Goal: Task Accomplishment & Management: Complete application form

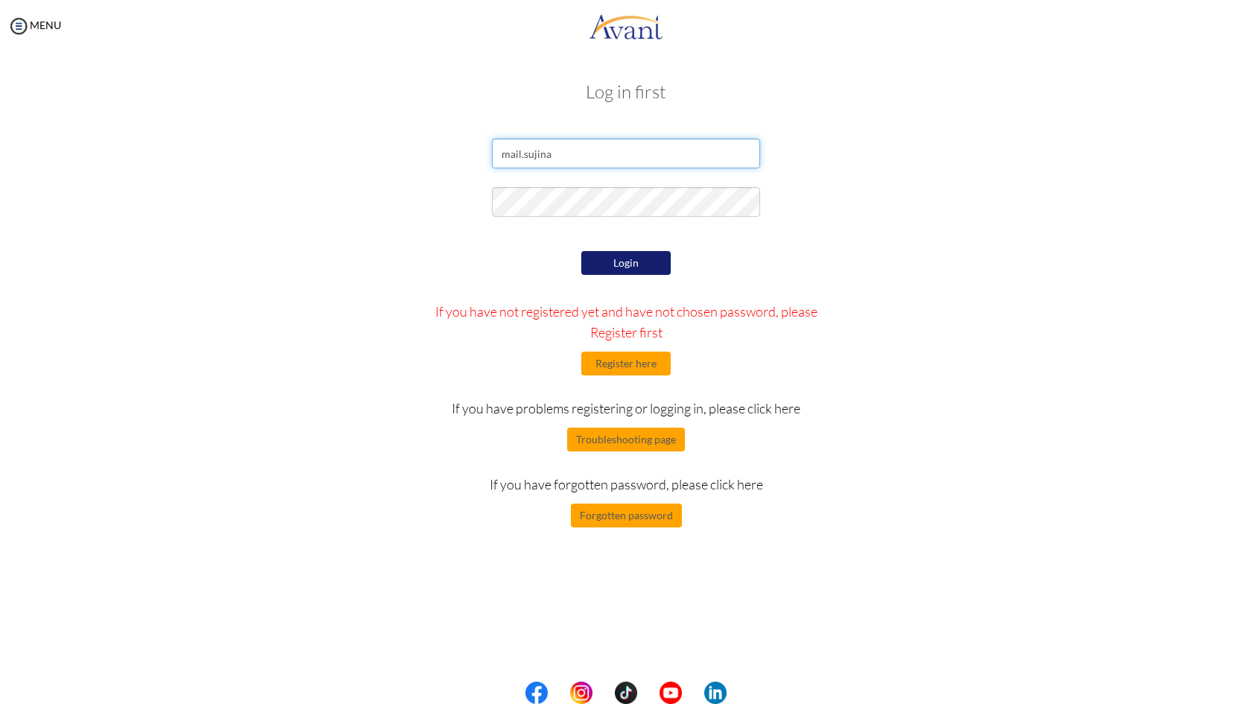
click at [606, 148] on input "mail.sujina" at bounding box center [626, 154] width 268 height 30
type input "[EMAIL_ADDRESS][DOMAIN_NAME]"
click at [629, 364] on button "Register here" at bounding box center [625, 364] width 89 height 24
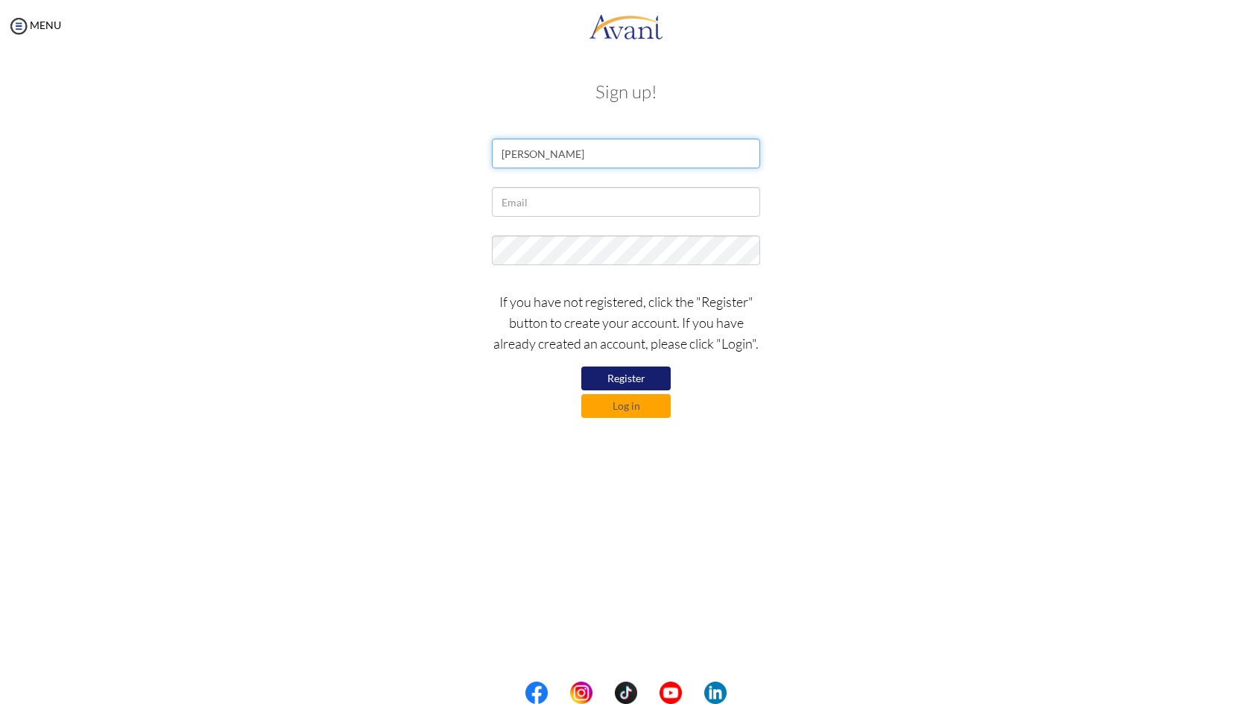
type input "[PERSON_NAME]"
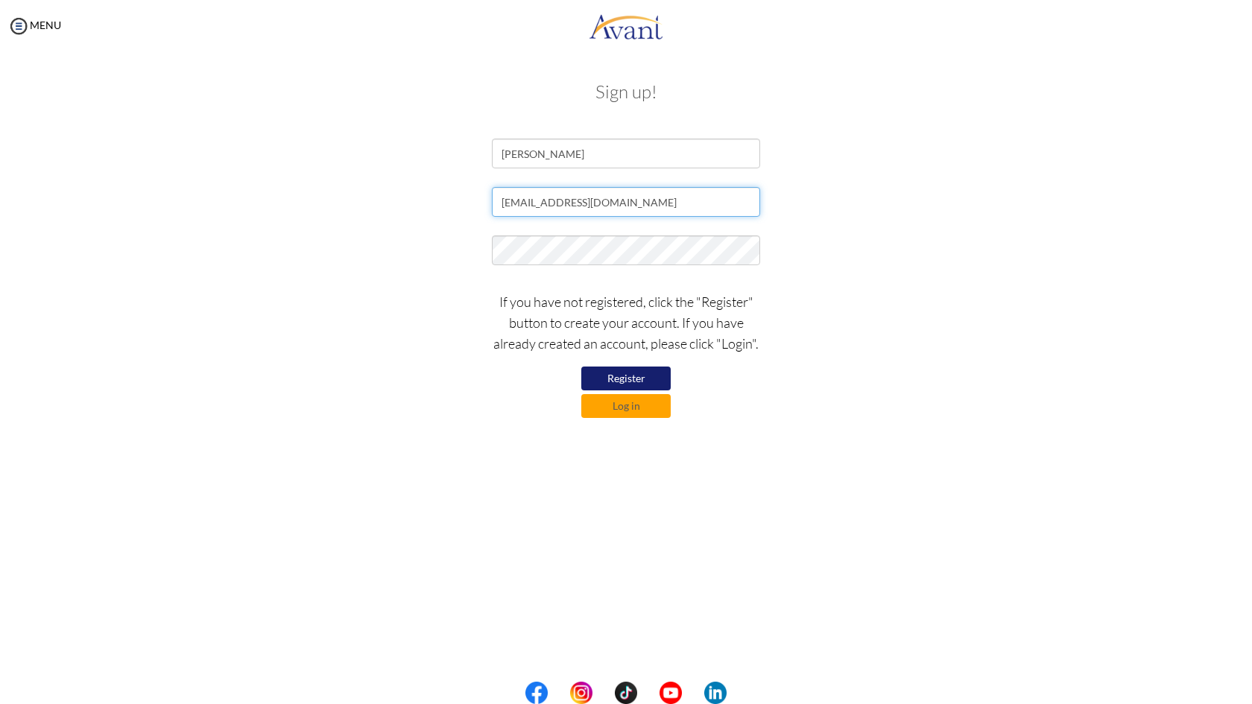
type input "[EMAIL_ADDRESS][DOMAIN_NAME]"
click at [633, 376] on button "Register" at bounding box center [625, 379] width 89 height 24
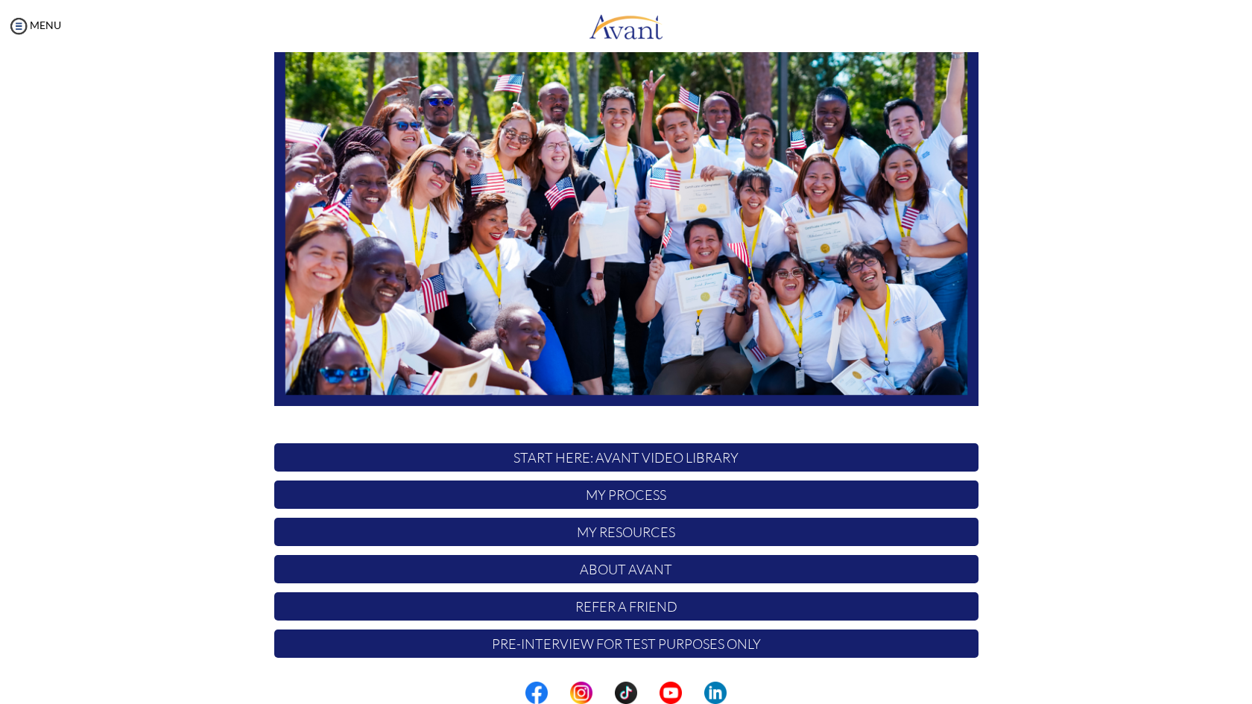
click at [607, 642] on p "Pre-Interview for test purposes only" at bounding box center [626, 644] width 704 height 28
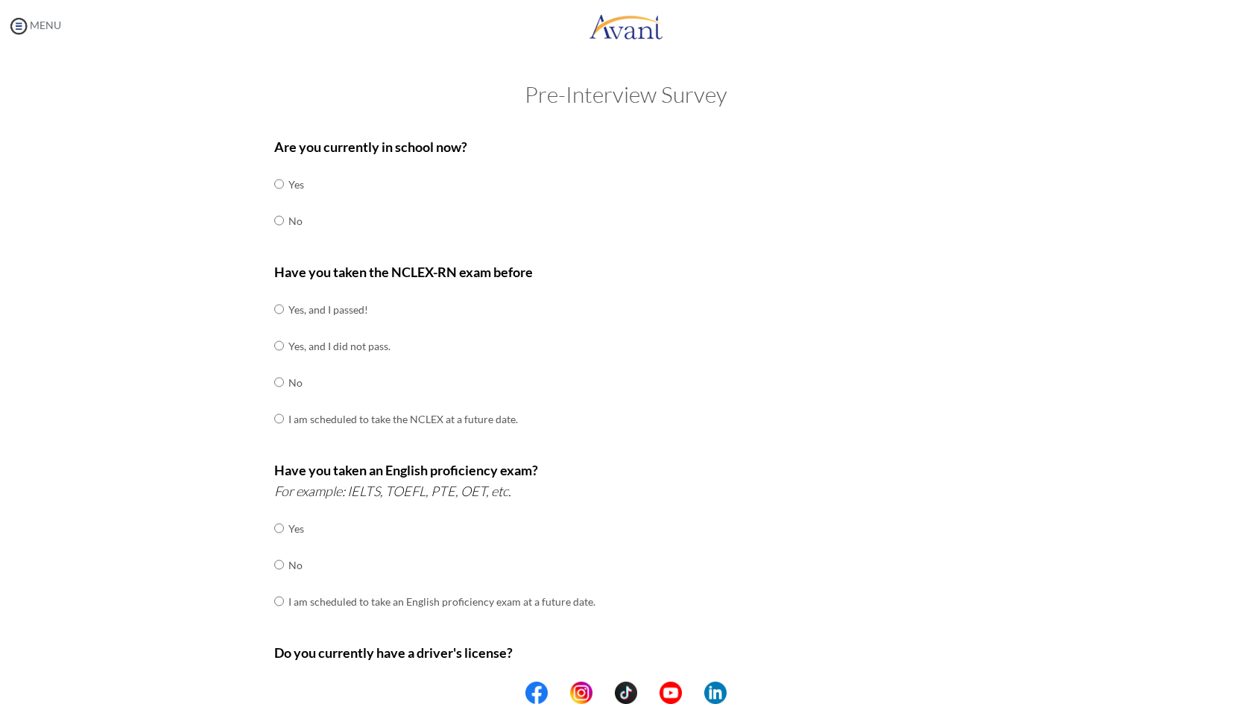
click at [20, 29] on img at bounding box center [18, 26] width 22 height 22
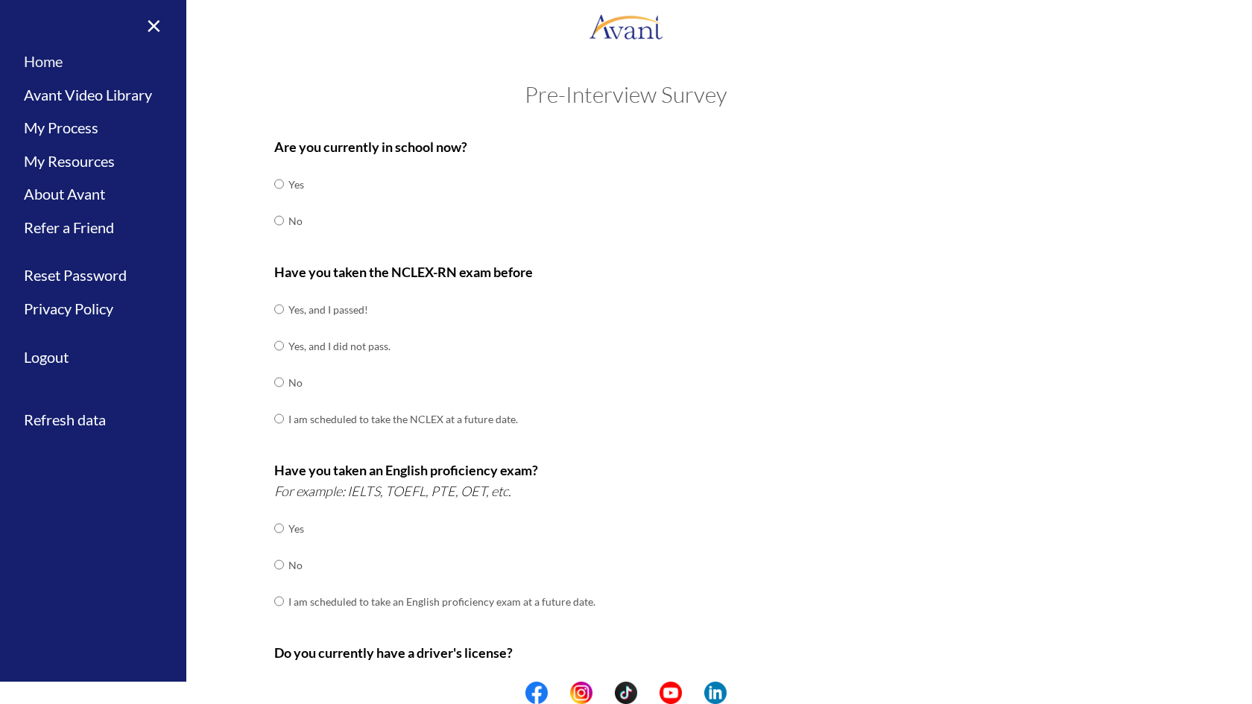
click at [50, 67] on link "Home" at bounding box center [93, 62] width 186 height 34
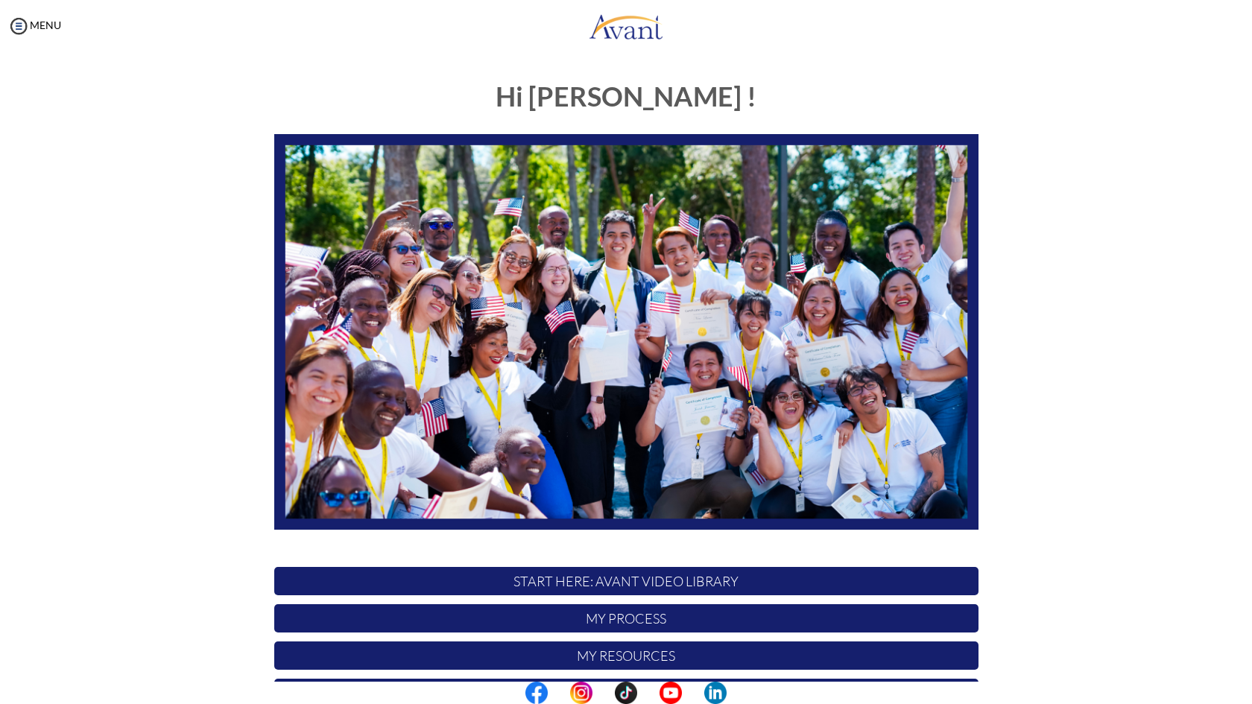
scroll to position [124, 0]
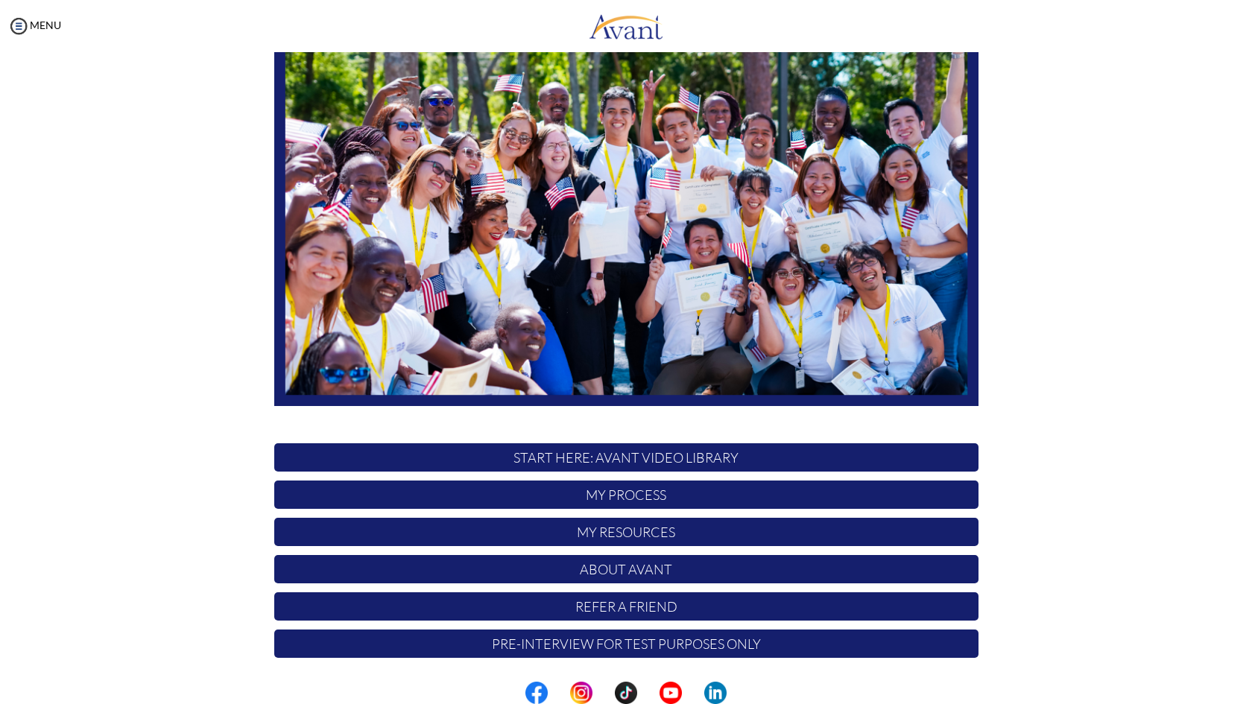
click at [609, 496] on p "My Process" at bounding box center [626, 495] width 704 height 28
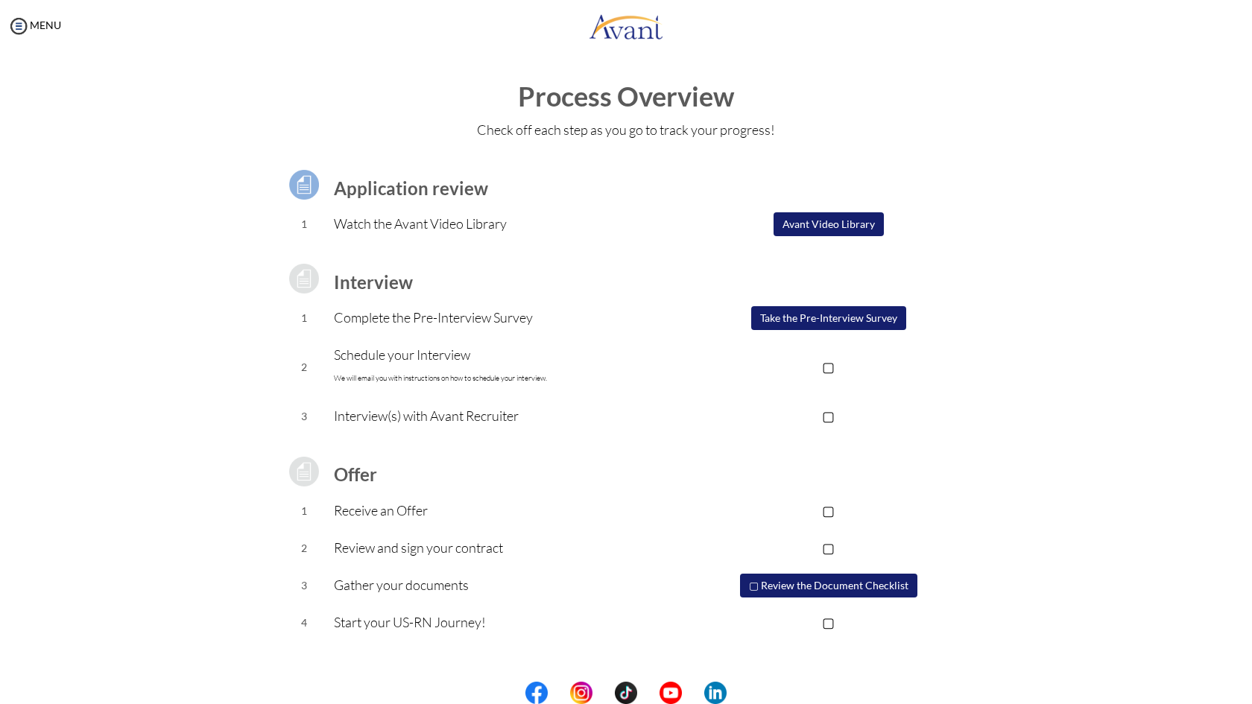
click at [836, 225] on button "Avant Video Library" at bounding box center [829, 224] width 110 height 24
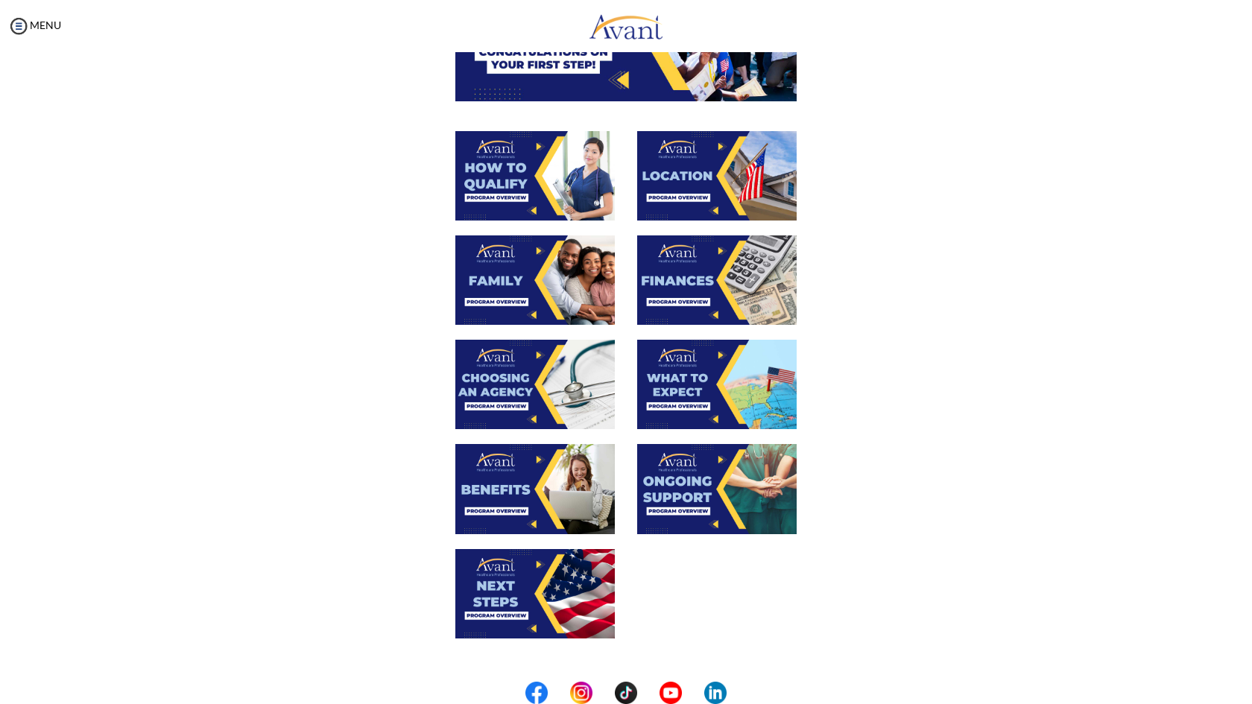
scroll to position [0, 0]
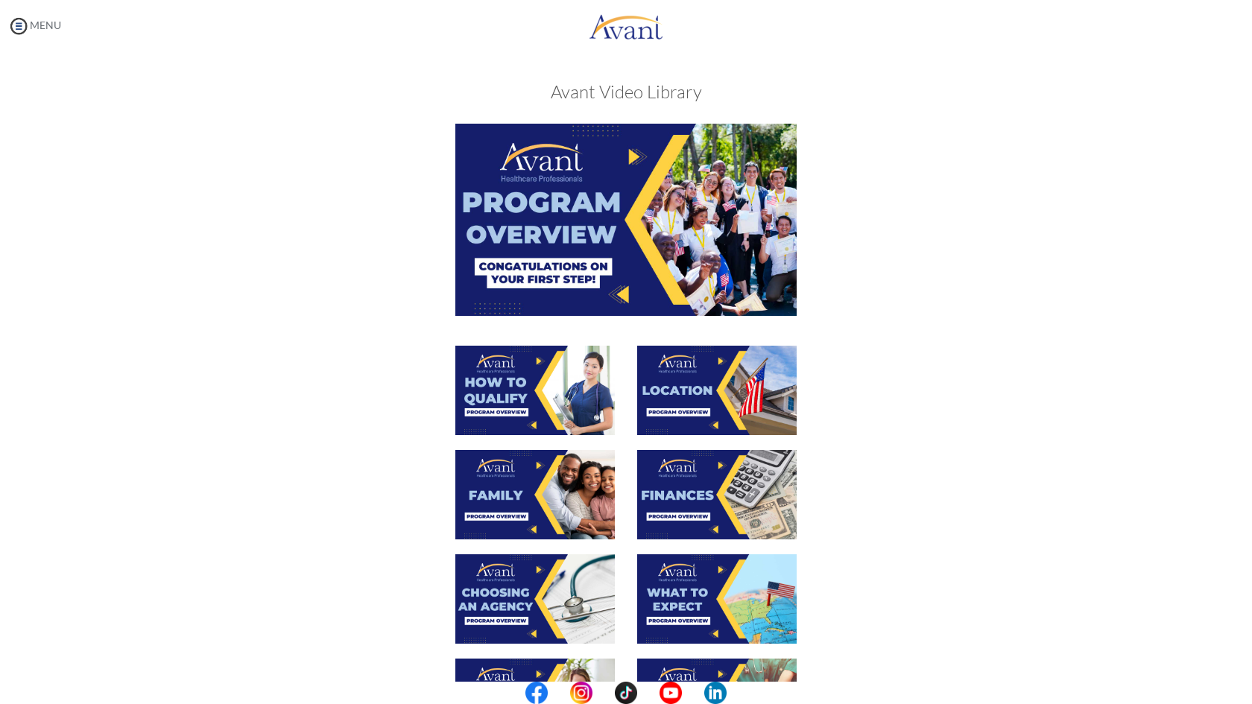
click at [20, 26] on img at bounding box center [18, 26] width 22 height 22
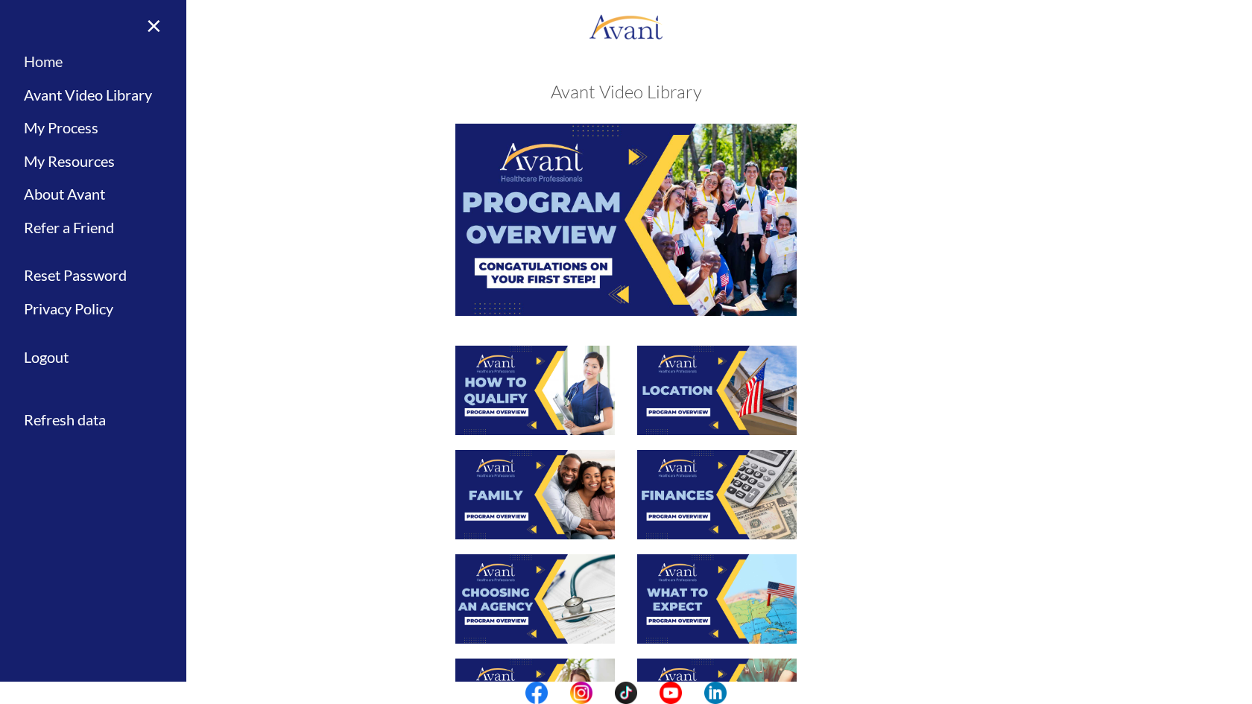
click at [73, 63] on link "Home" at bounding box center [93, 62] width 186 height 34
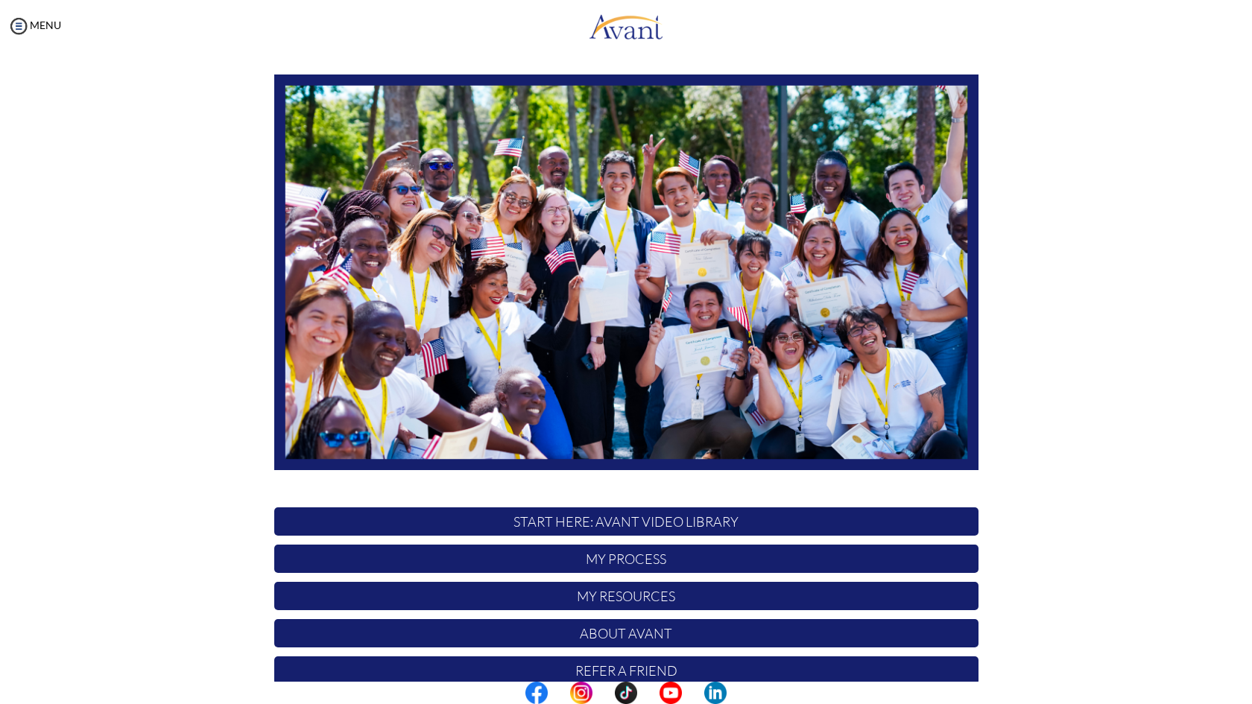
scroll to position [124, 0]
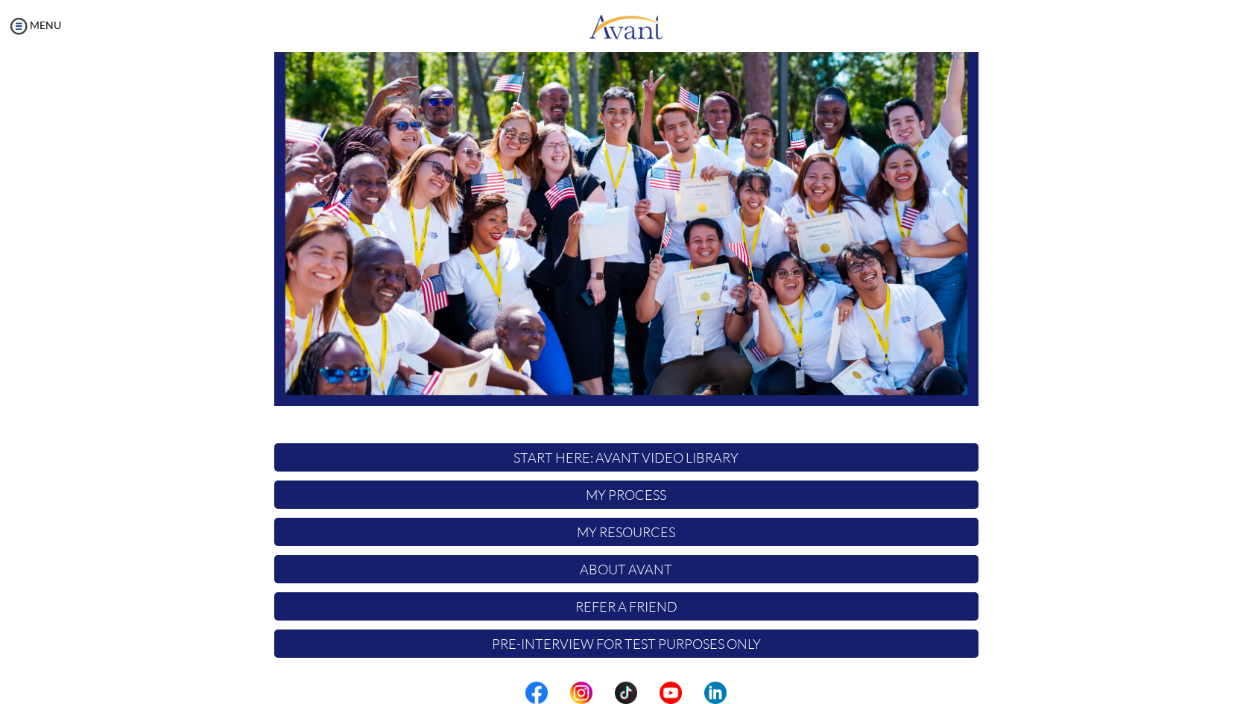
click at [597, 489] on p "My Process" at bounding box center [626, 495] width 704 height 28
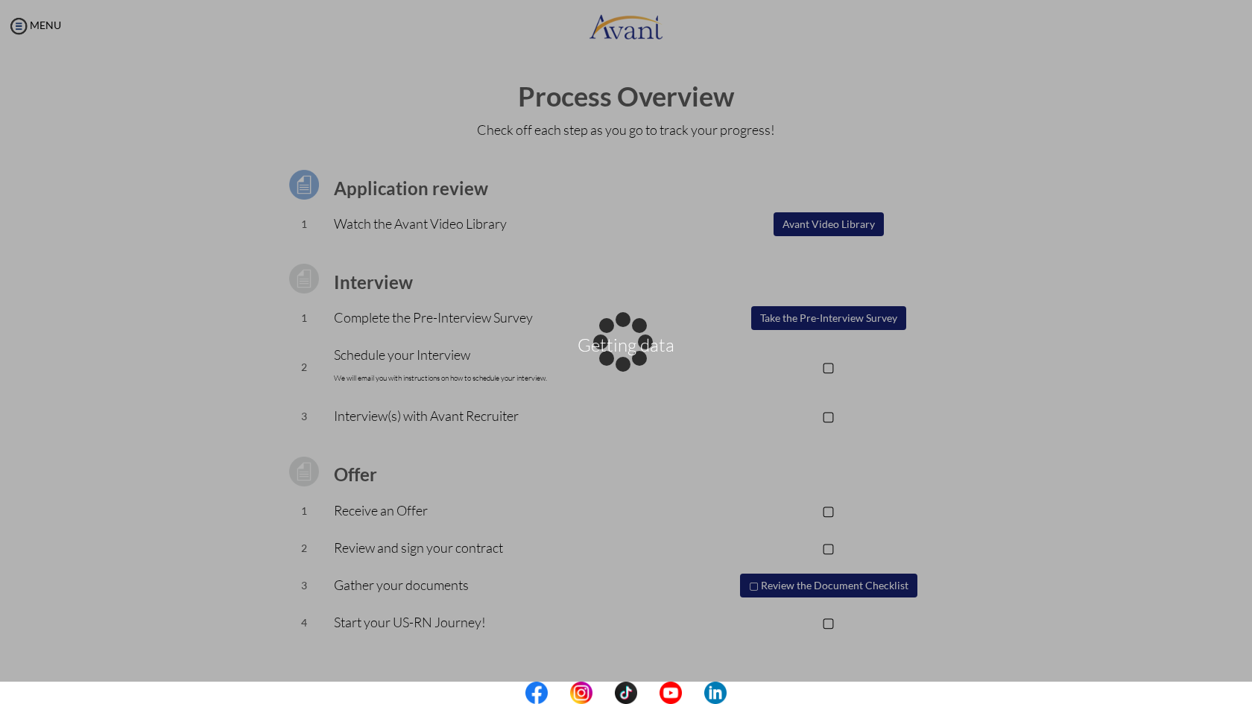
click at [616, 342] on div "Getting data" at bounding box center [626, 352] width 21 height 21
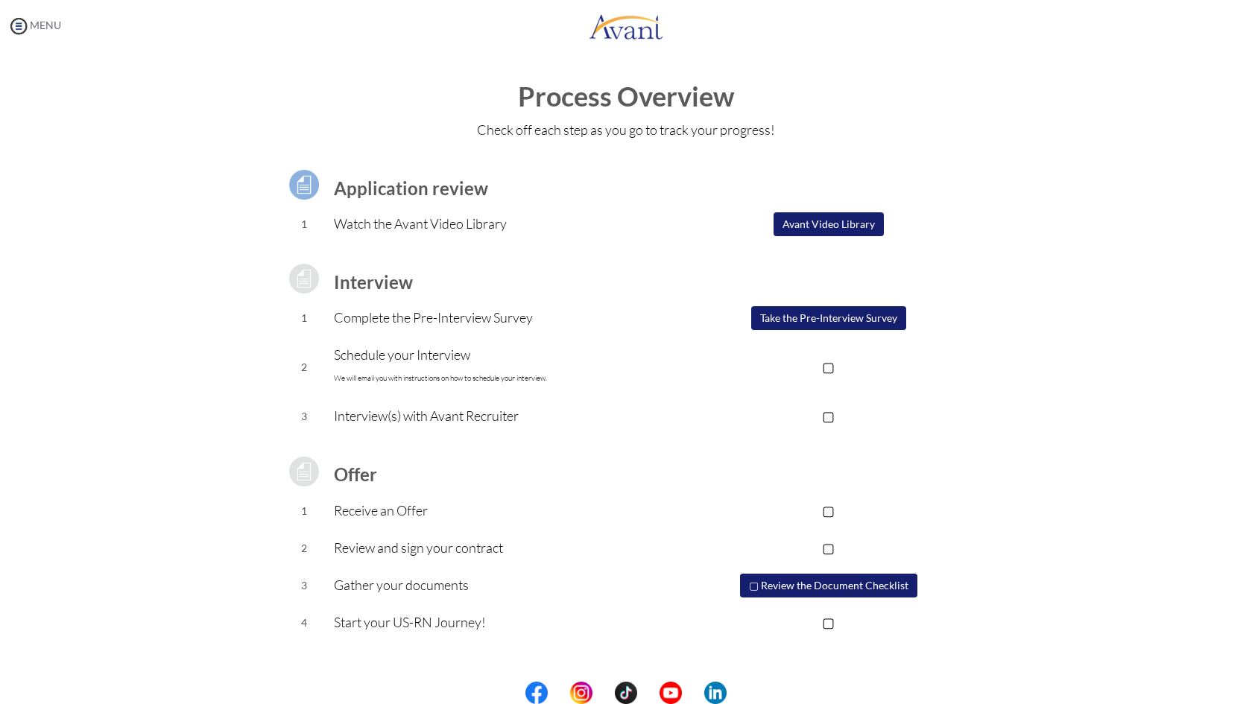
click at [25, 25] on img at bounding box center [18, 26] width 22 height 22
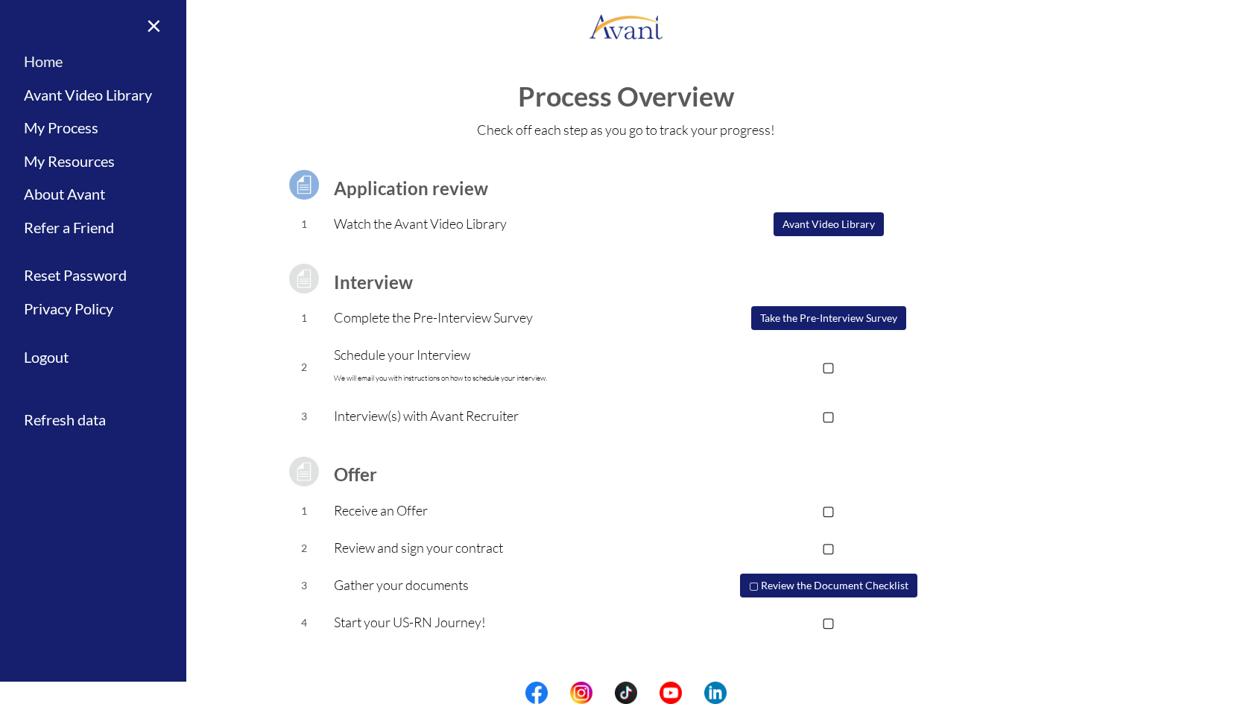
click at [62, 61] on link "Home" at bounding box center [93, 62] width 186 height 34
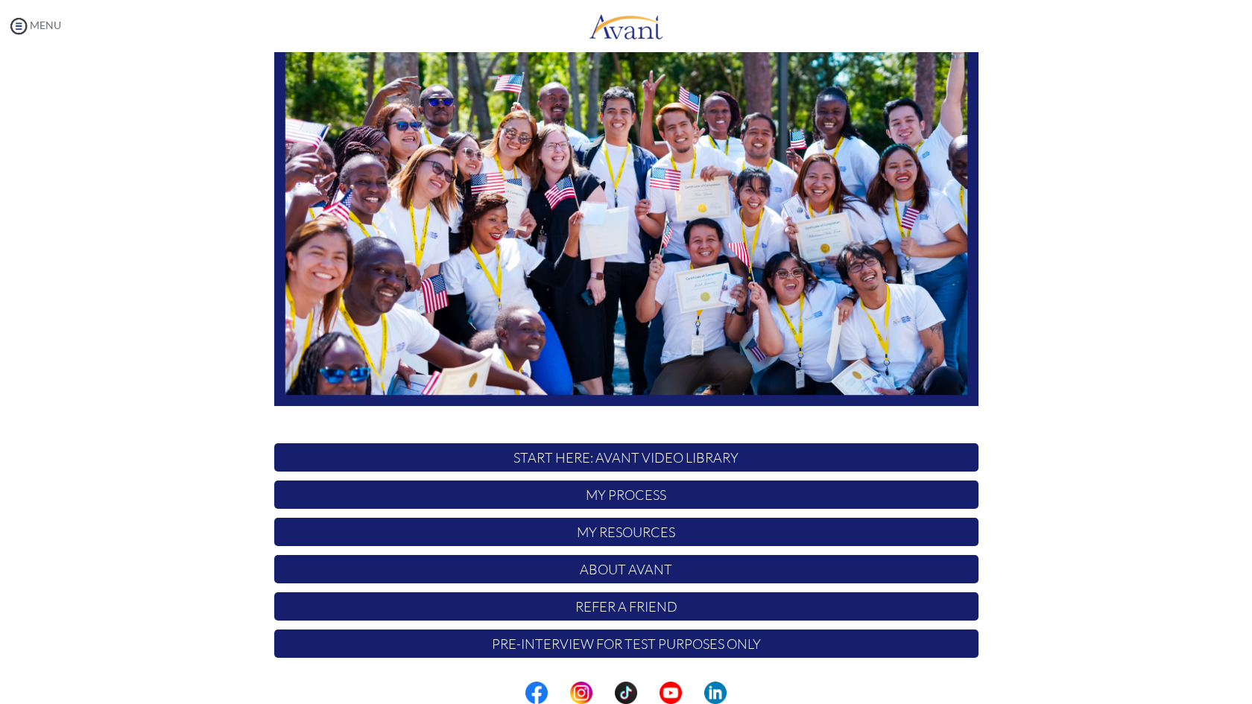
click at [20, 27] on img at bounding box center [18, 26] width 22 height 22
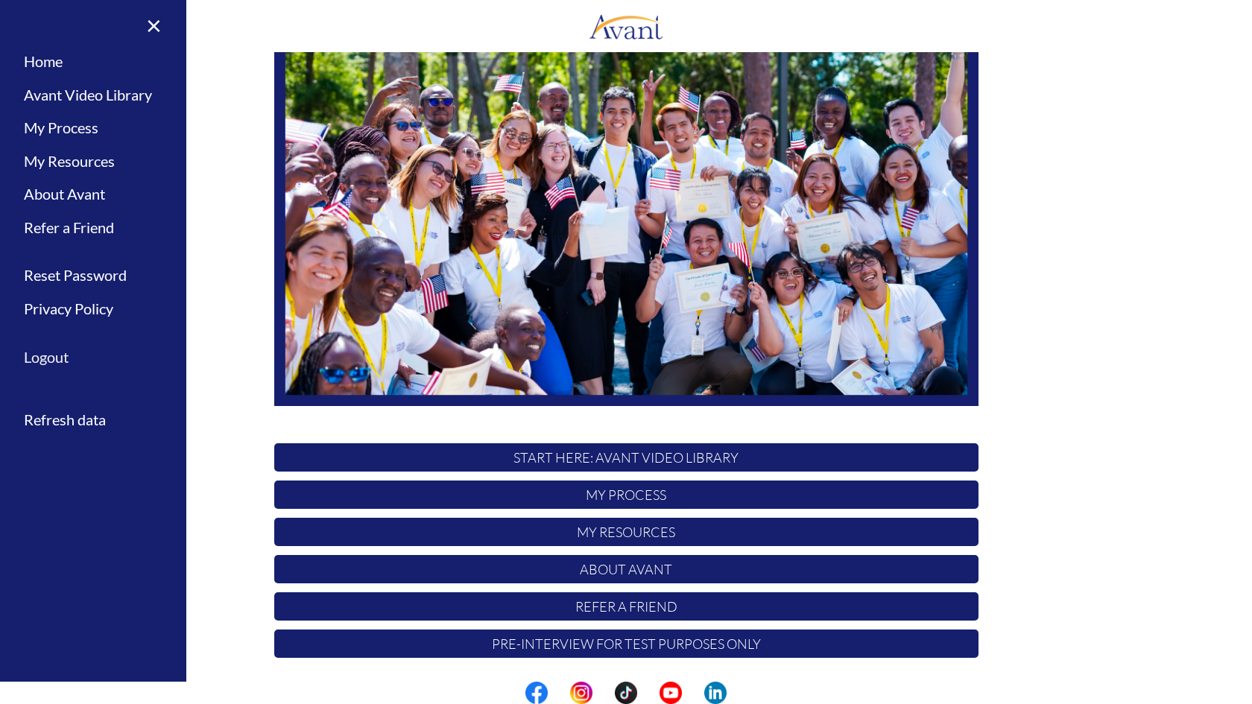
click at [57, 362] on link "Logout" at bounding box center [93, 358] width 186 height 34
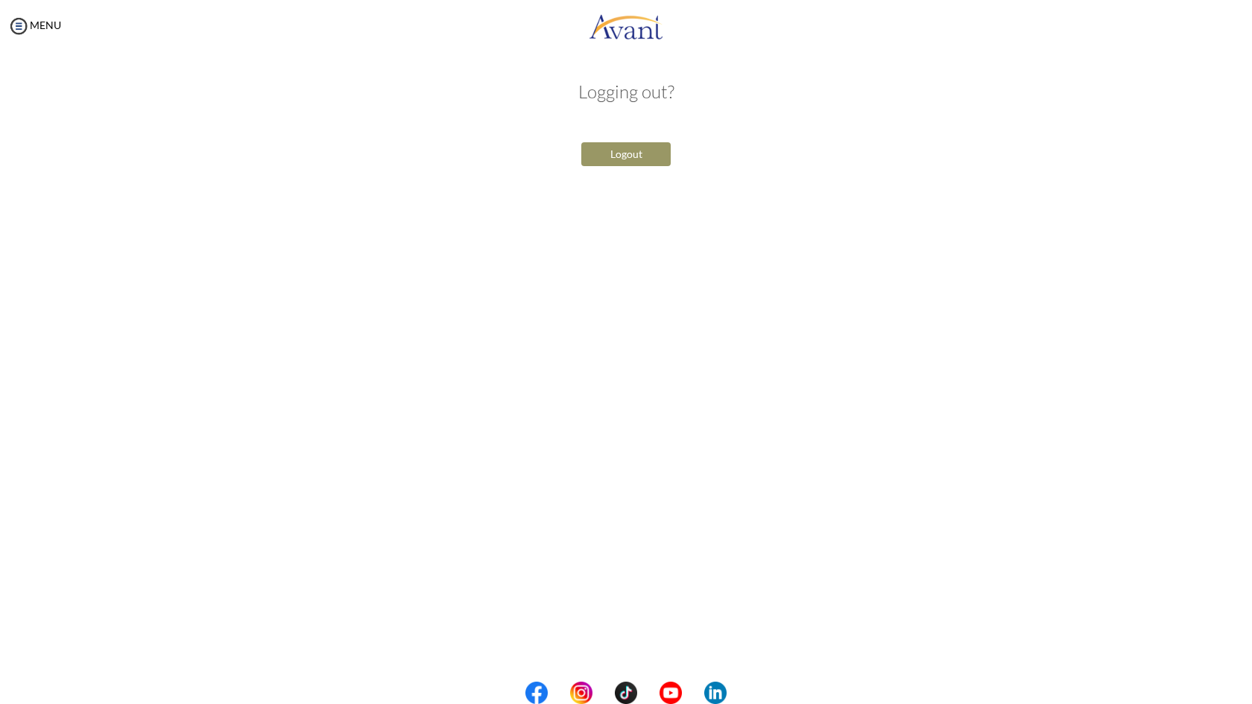
click at [616, 159] on button "Logout" at bounding box center [625, 154] width 89 height 24
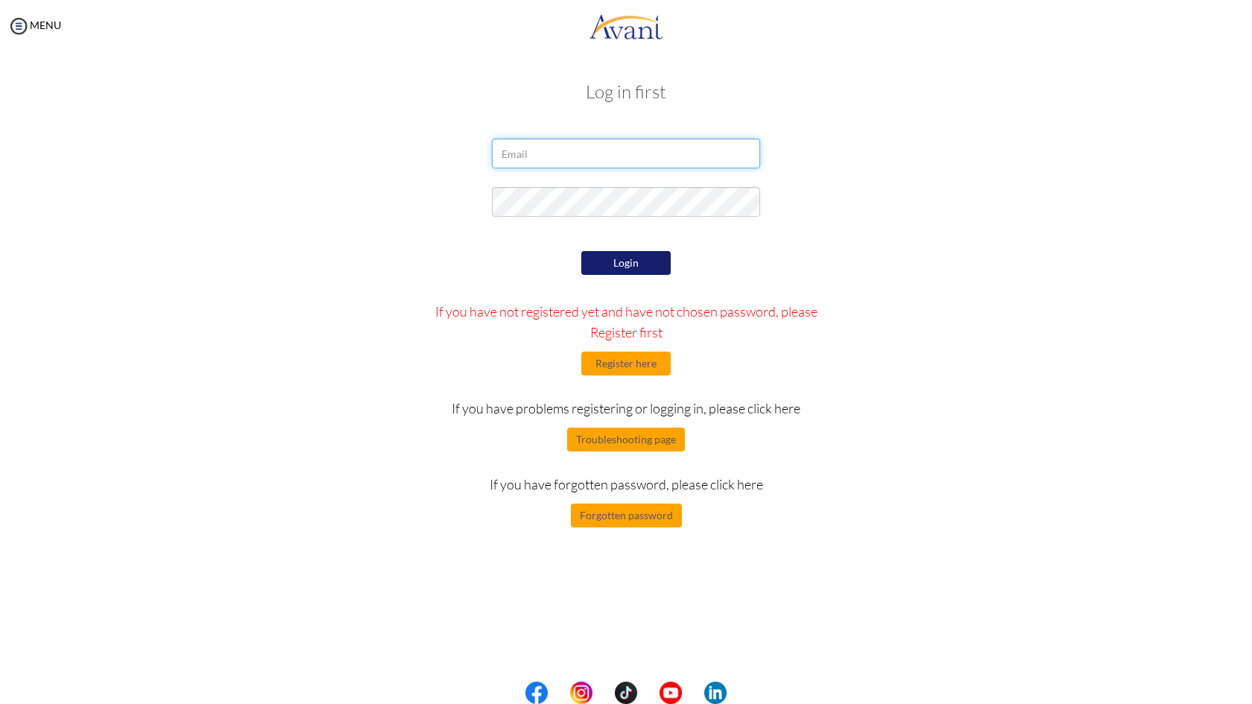
type input "[EMAIL_ADDRESS][DOMAIN_NAME]"
click at [657, 262] on button "Login" at bounding box center [625, 263] width 89 height 24
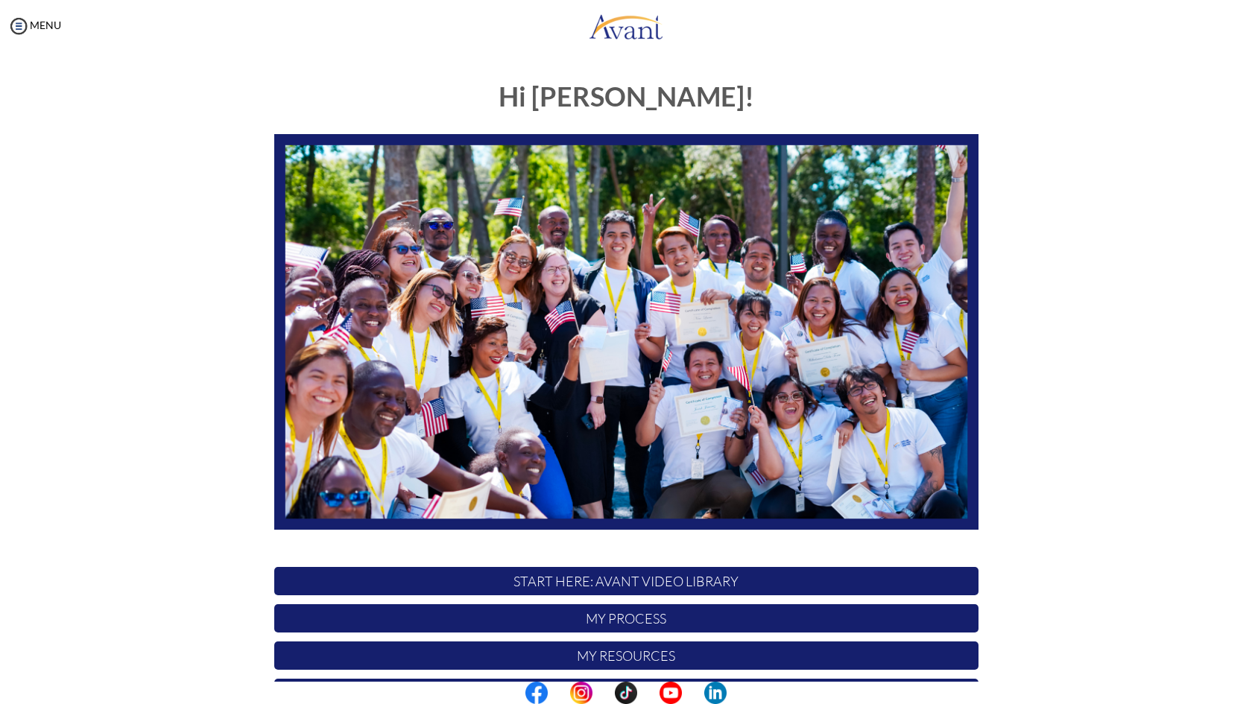
click at [604, 586] on p "START HERE: Avant Video Library" at bounding box center [626, 581] width 704 height 28
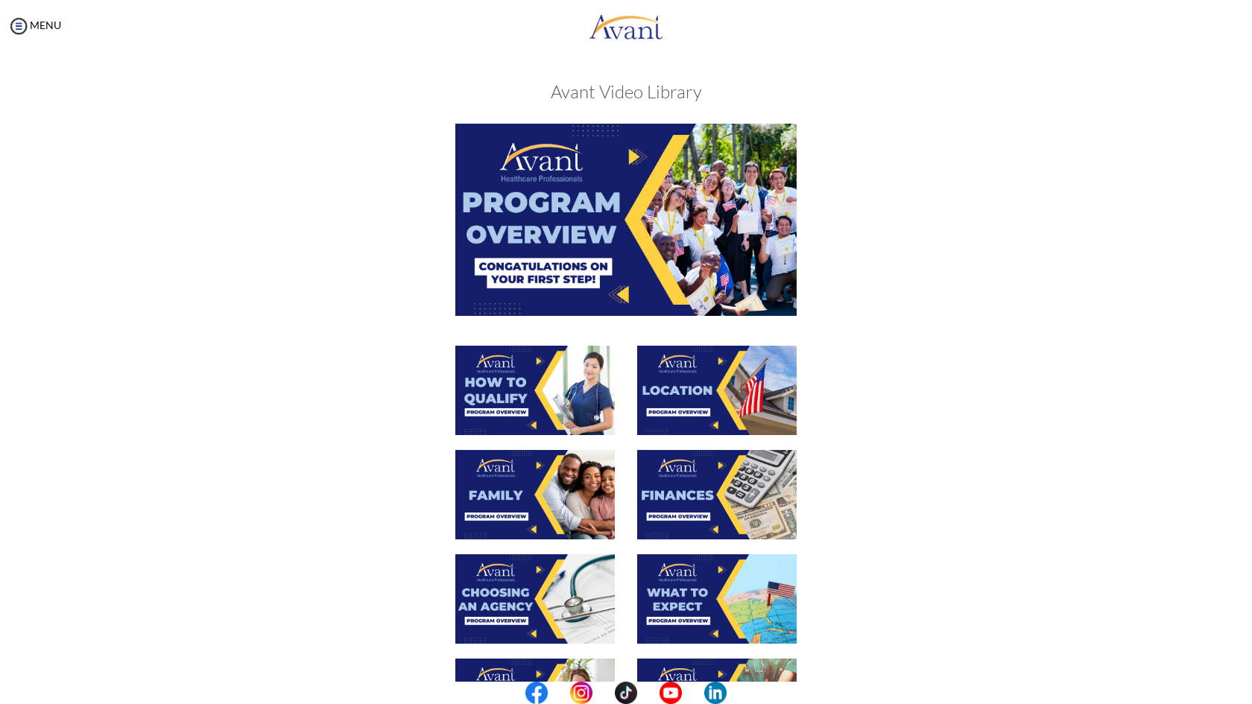
scroll to position [98, 0]
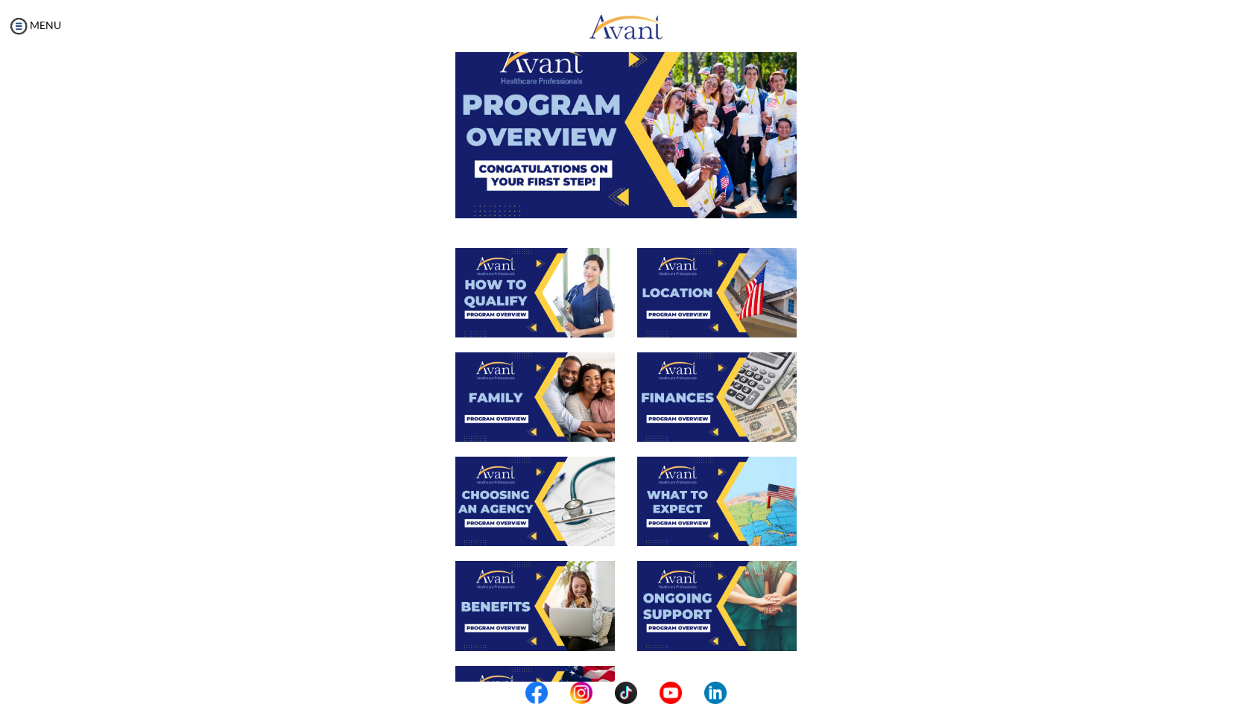
click at [648, 146] on img at bounding box center [625, 122] width 341 height 192
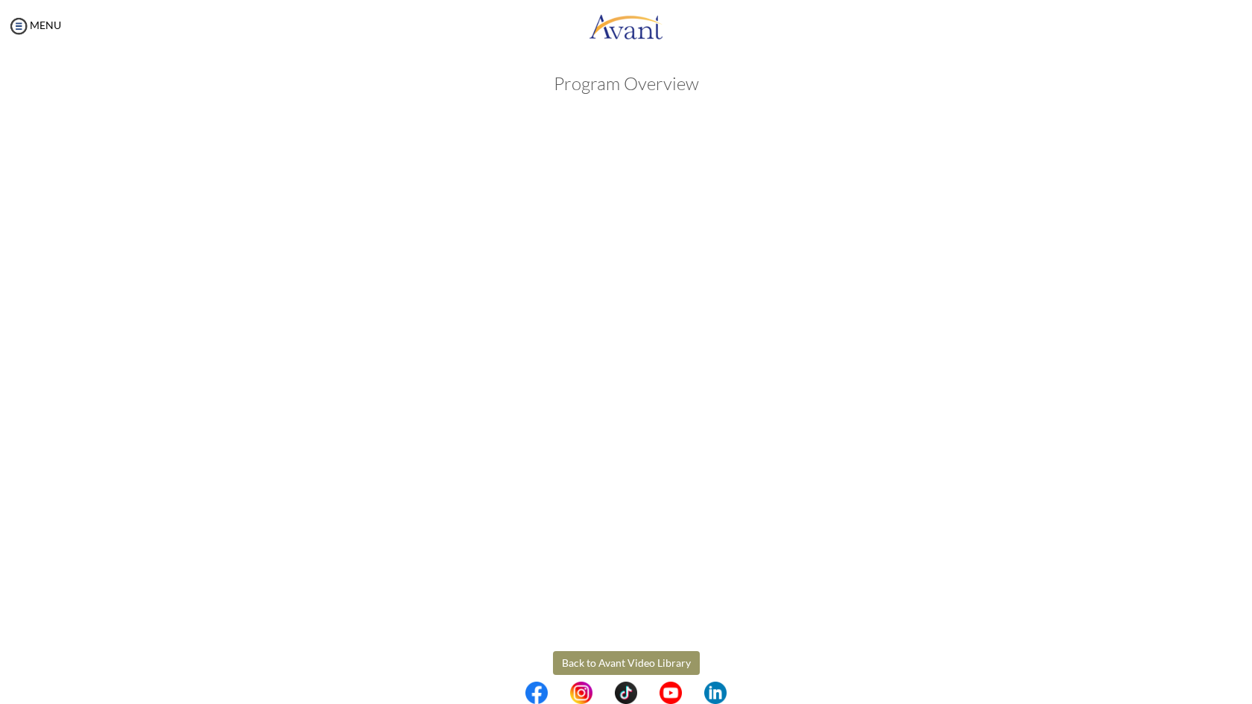
scroll to position [28, 0]
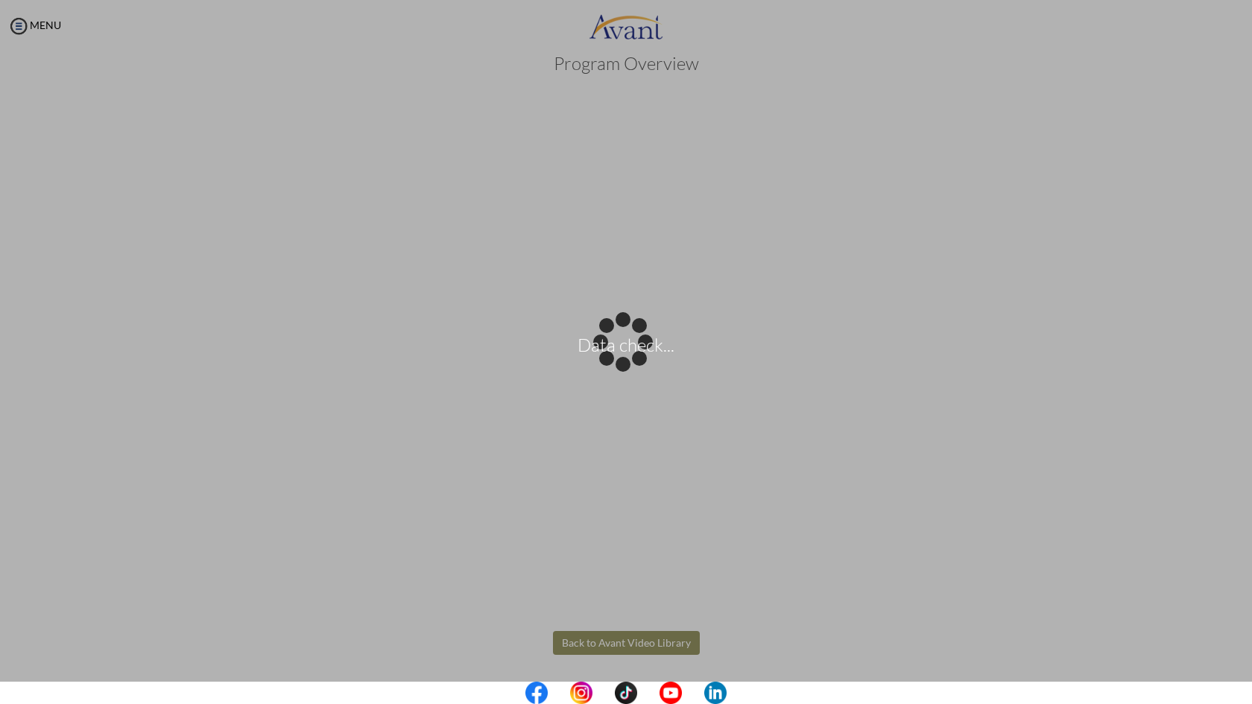
click at [621, 640] on body "Data check... Maintenance break. Please come back in 2 hours. MENU My Status Wh…" at bounding box center [626, 352] width 1252 height 704
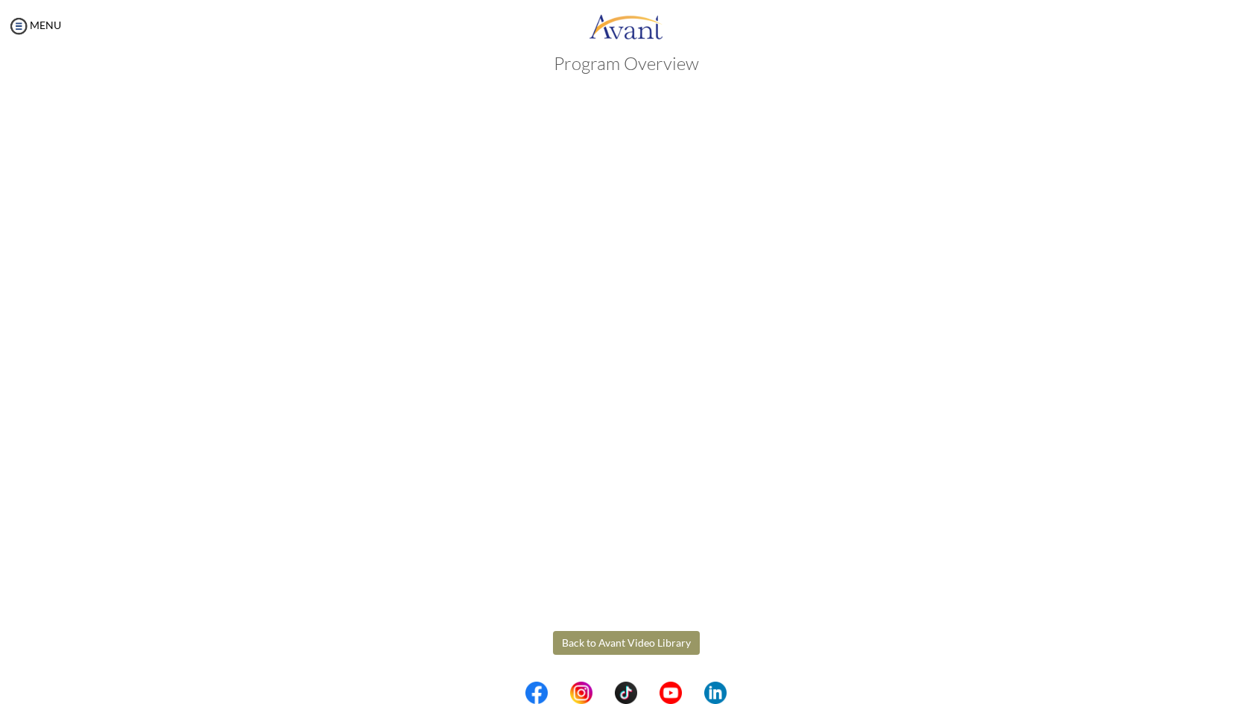
click at [601, 646] on button "Back to Avant Video Library" at bounding box center [626, 643] width 147 height 24
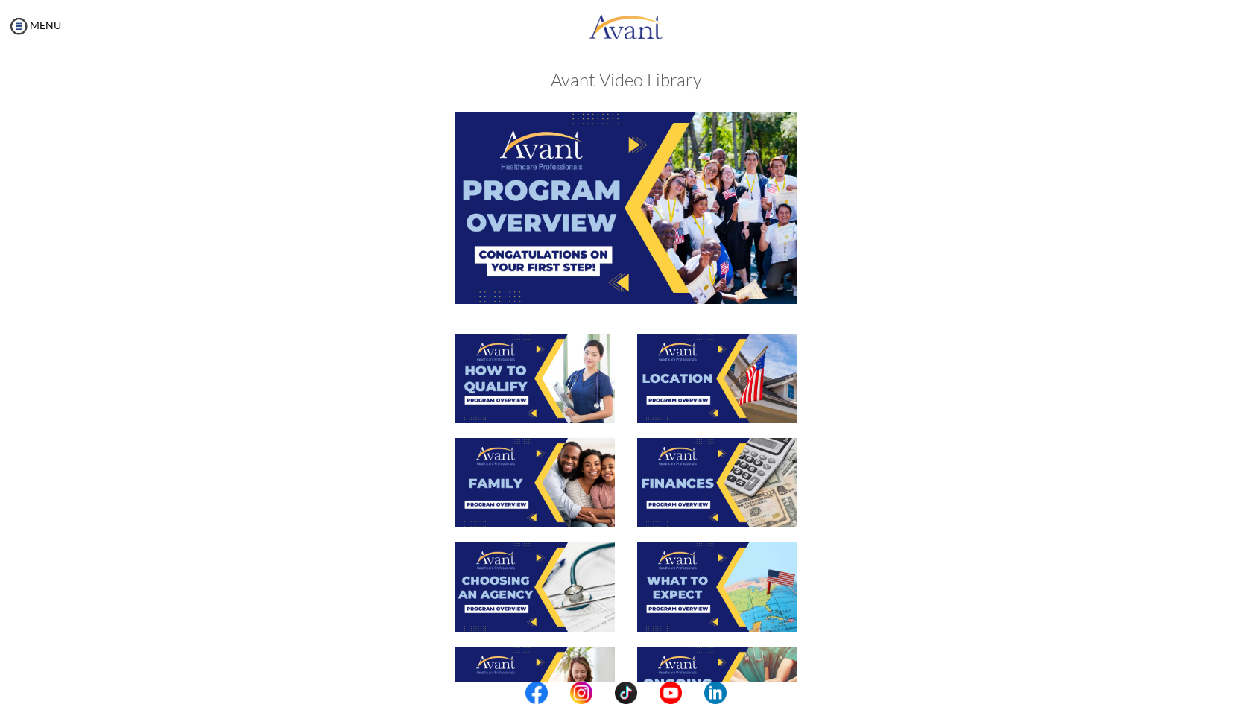
scroll to position [103, 0]
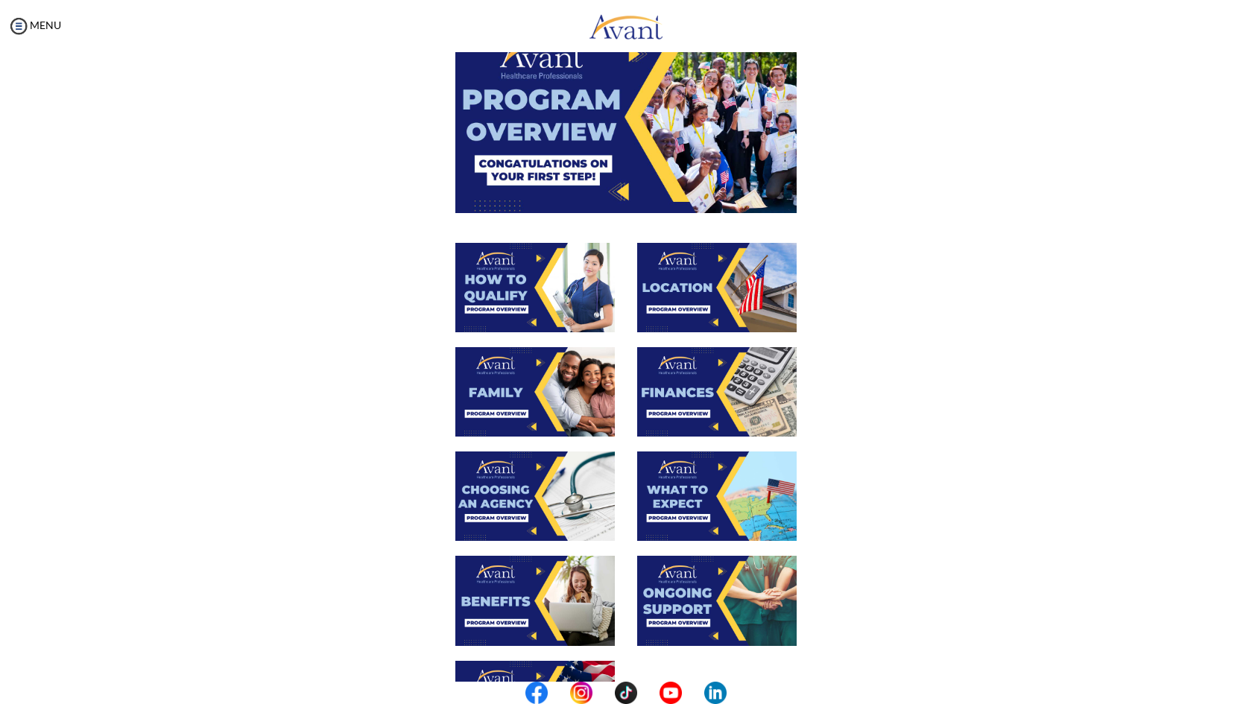
click at [525, 280] on img at bounding box center [534, 287] width 159 height 89
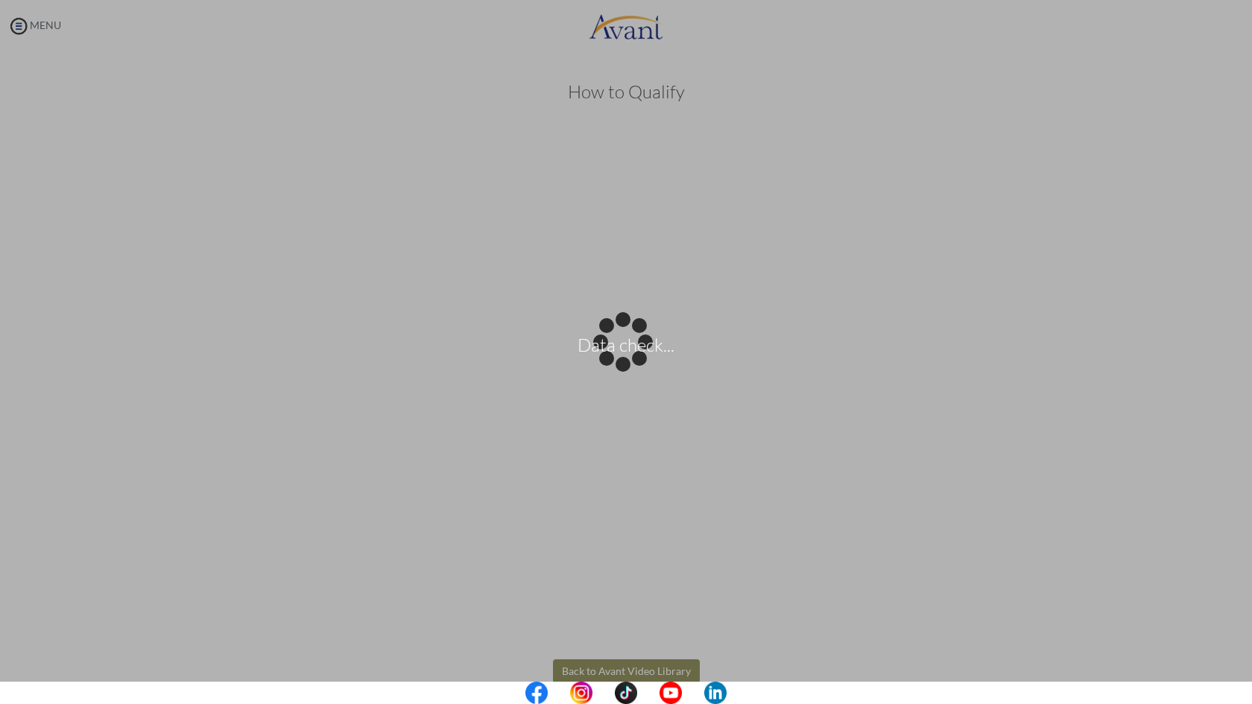
click at [22, 30] on body "Data check... Maintenance break. Please come back in 2 hours. MENU My Status Wh…" at bounding box center [626, 352] width 1252 height 704
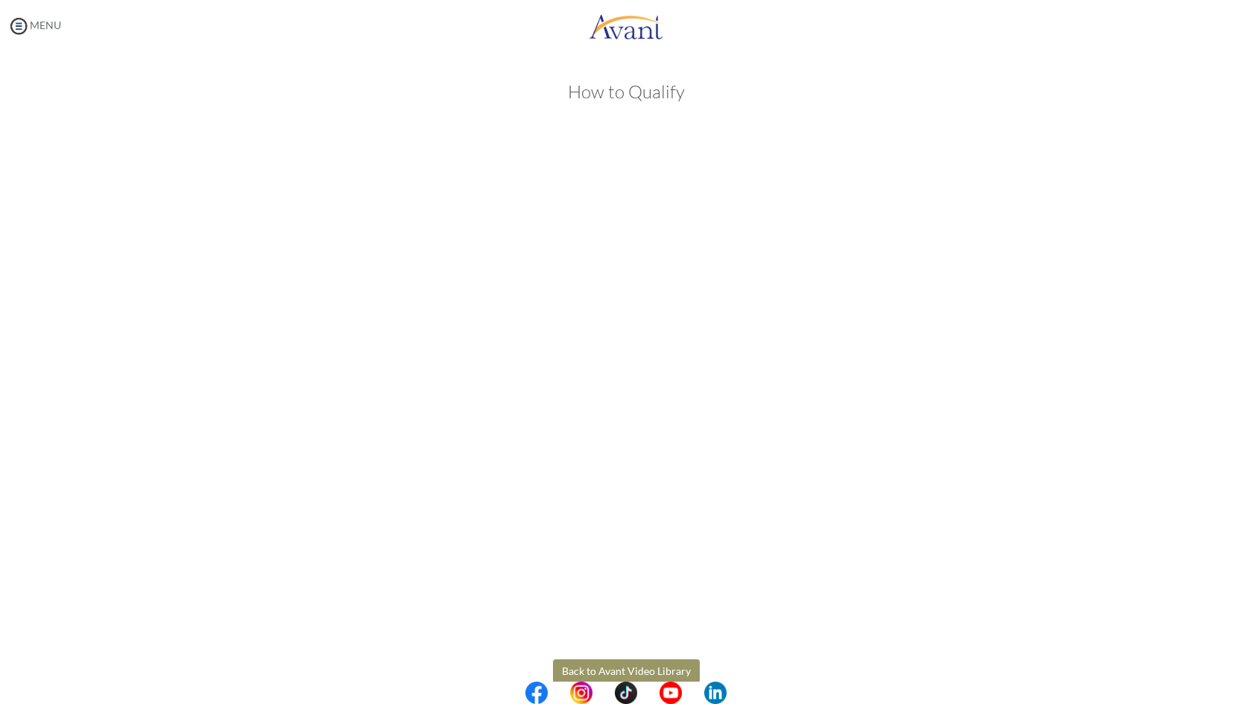
click at [20, 22] on img at bounding box center [18, 26] width 22 height 22
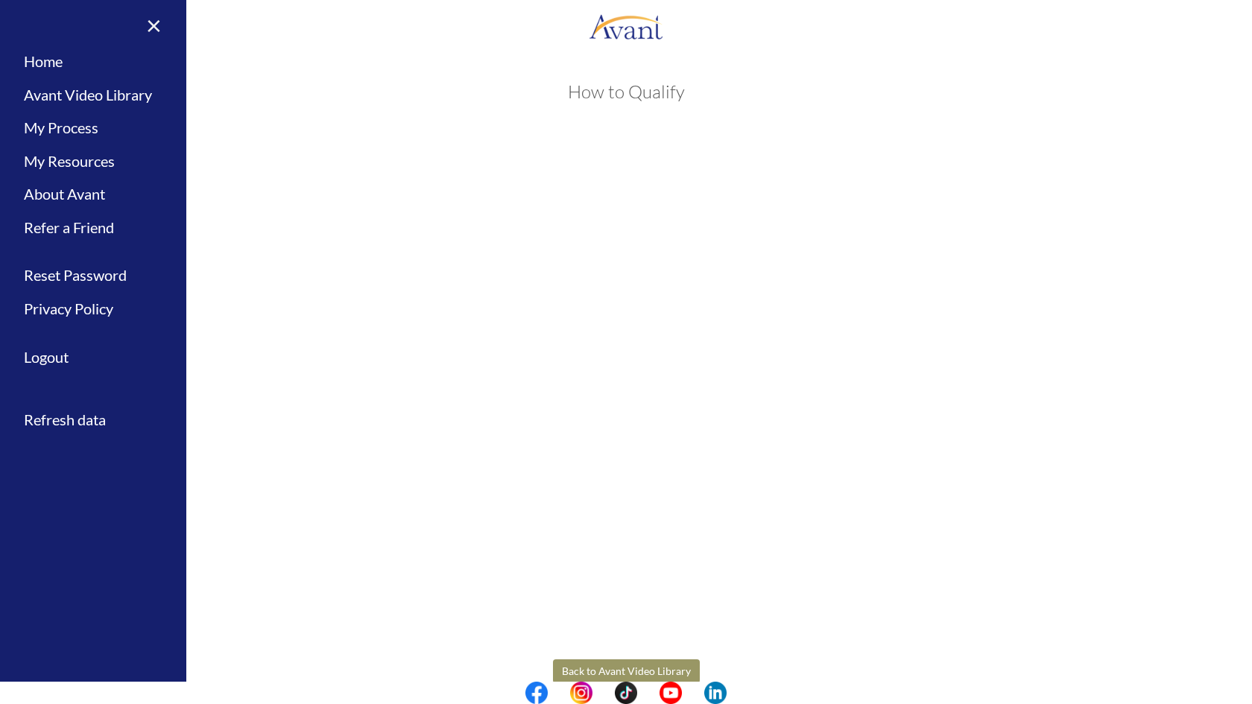
click at [149, 27] on link "×" at bounding box center [144, 25] width 45 height 50
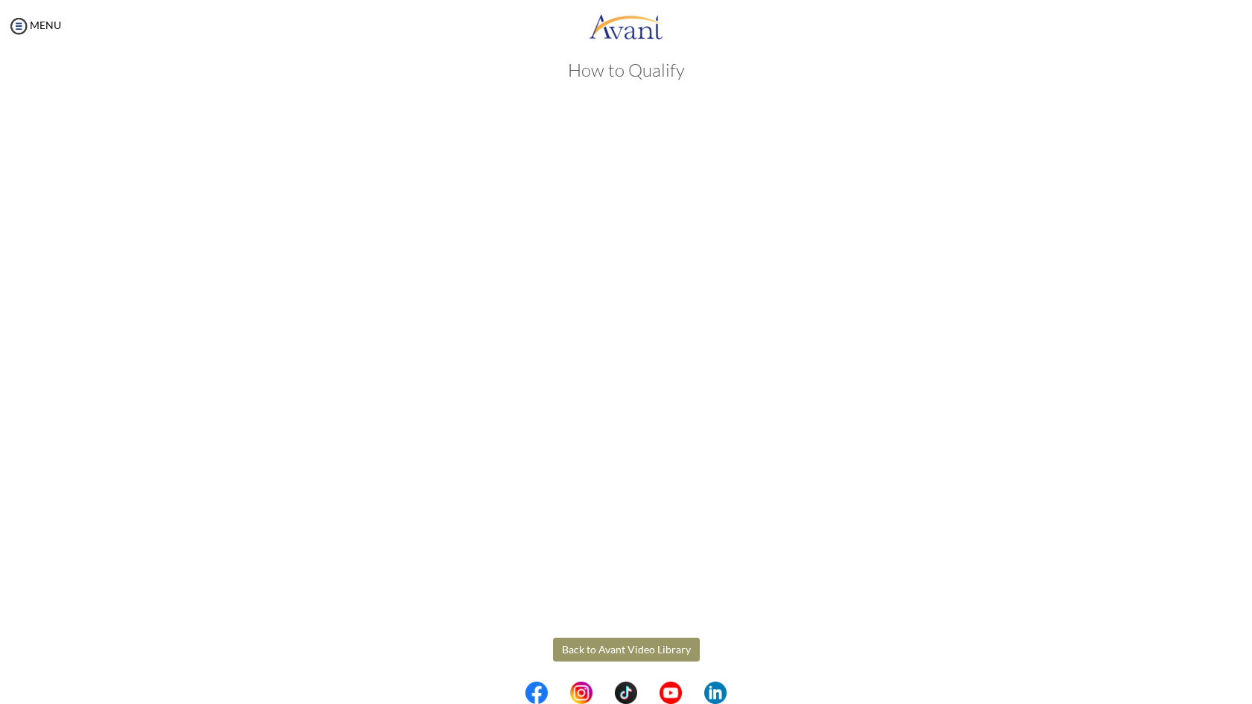
scroll to position [28, 0]
click at [32, 31] on body "Maintenance break. Please come back in 2 hours. MENU My Status What is the next…" at bounding box center [626, 352] width 1252 height 704
click at [9, 25] on img at bounding box center [18, 26] width 22 height 22
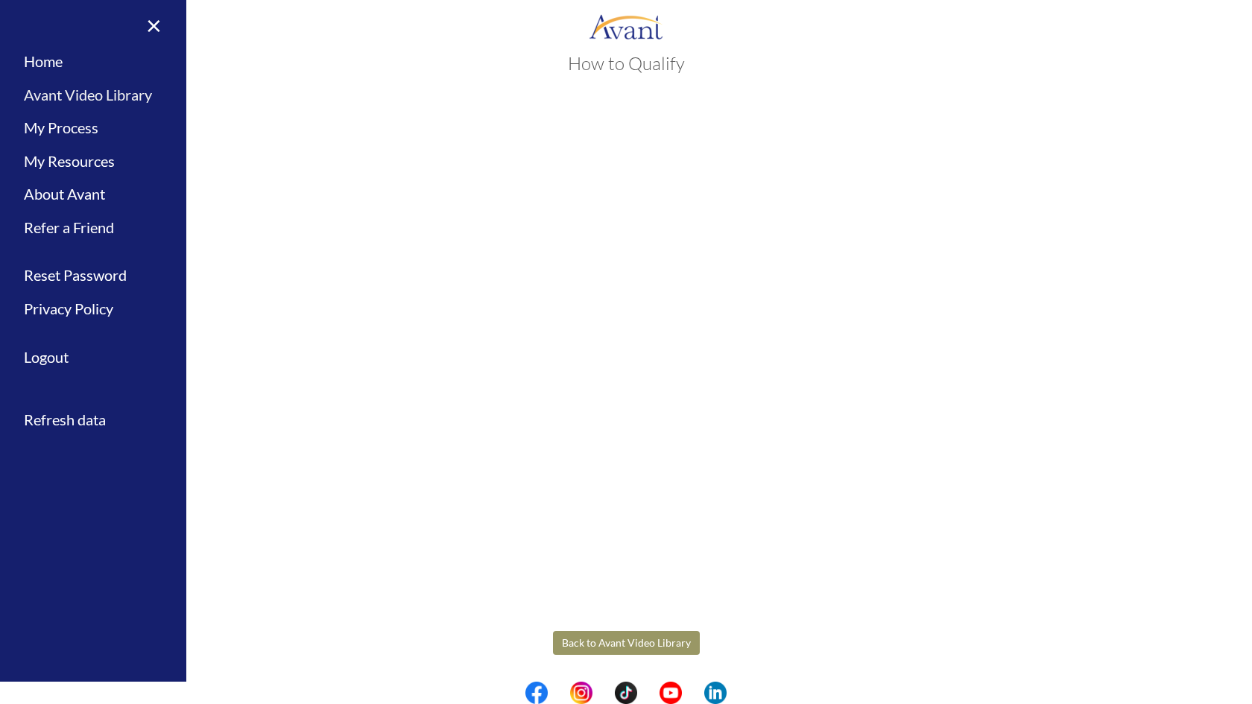
click at [53, 105] on link "Avant Video Library" at bounding box center [93, 95] width 186 height 34
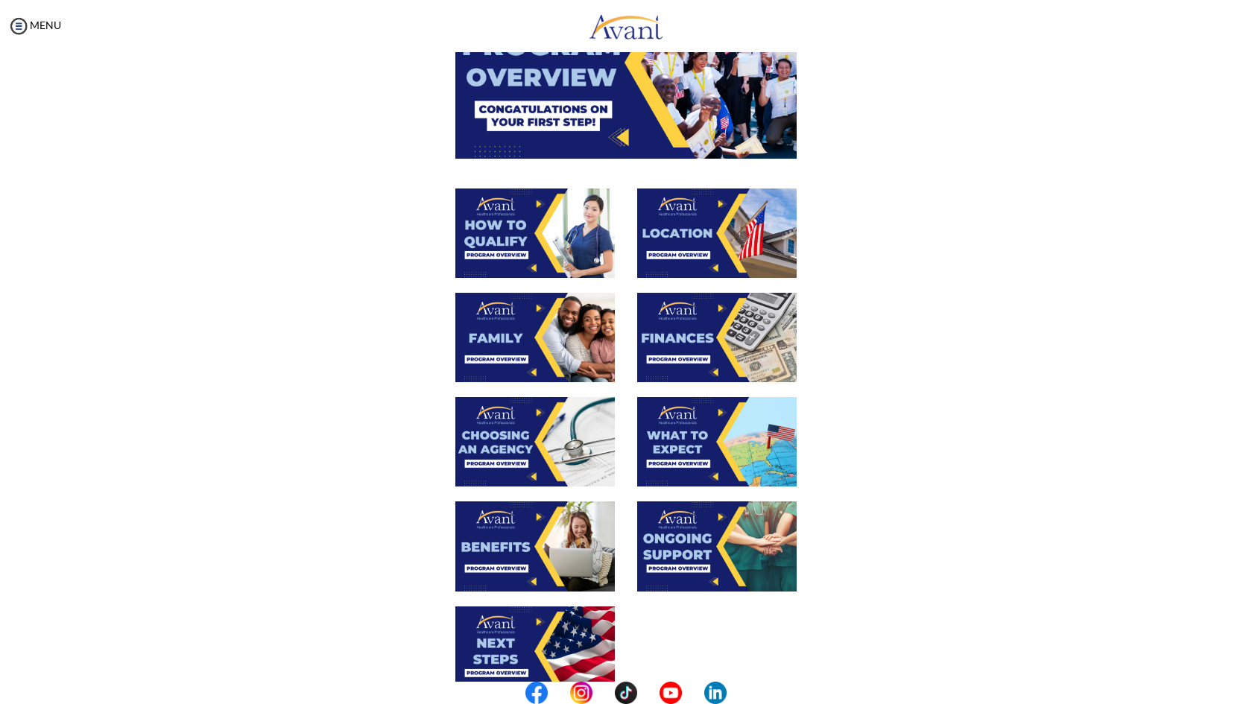
scroll to position [160, 0]
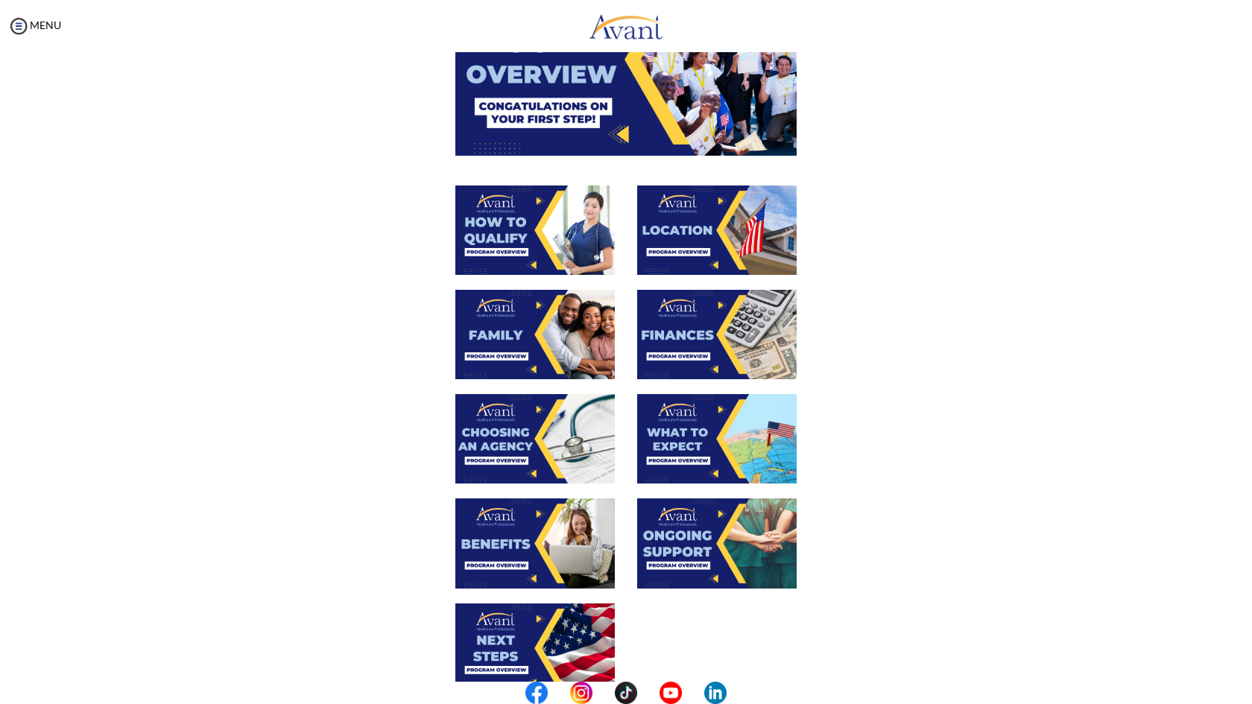
click at [701, 208] on img at bounding box center [716, 230] width 159 height 89
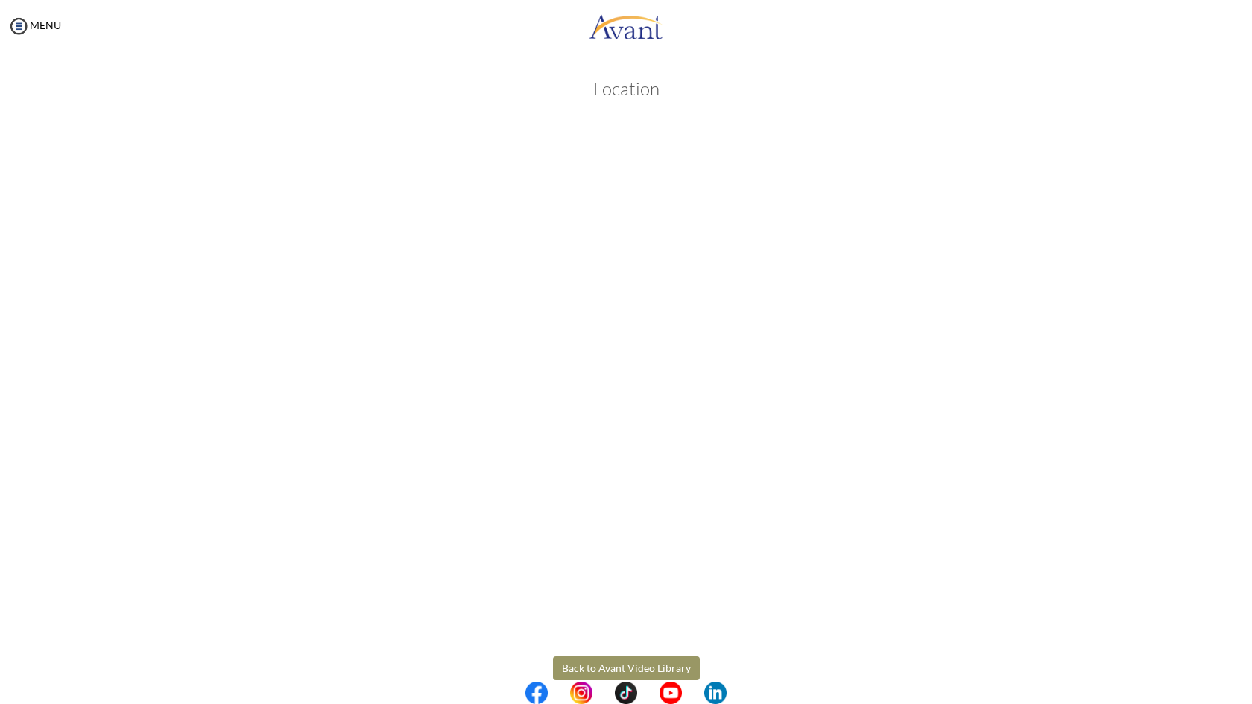
scroll to position [28, 0]
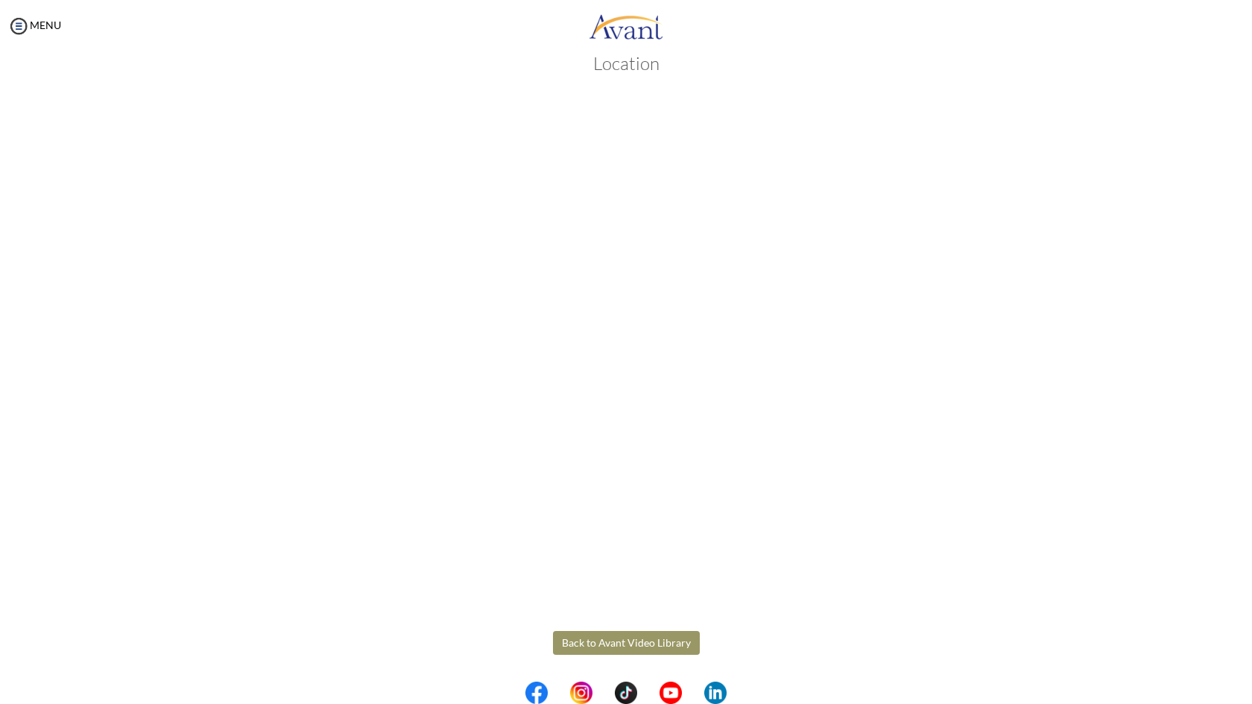
click at [610, 633] on body "Maintenance break. Please come back in 2 hours. MENU My Status What is the next…" at bounding box center [626, 352] width 1252 height 704
click at [0, 0] on div at bounding box center [0, 0] width 0 height 0
click at [613, 642] on button "Back to Avant Video Library" at bounding box center [626, 643] width 147 height 24
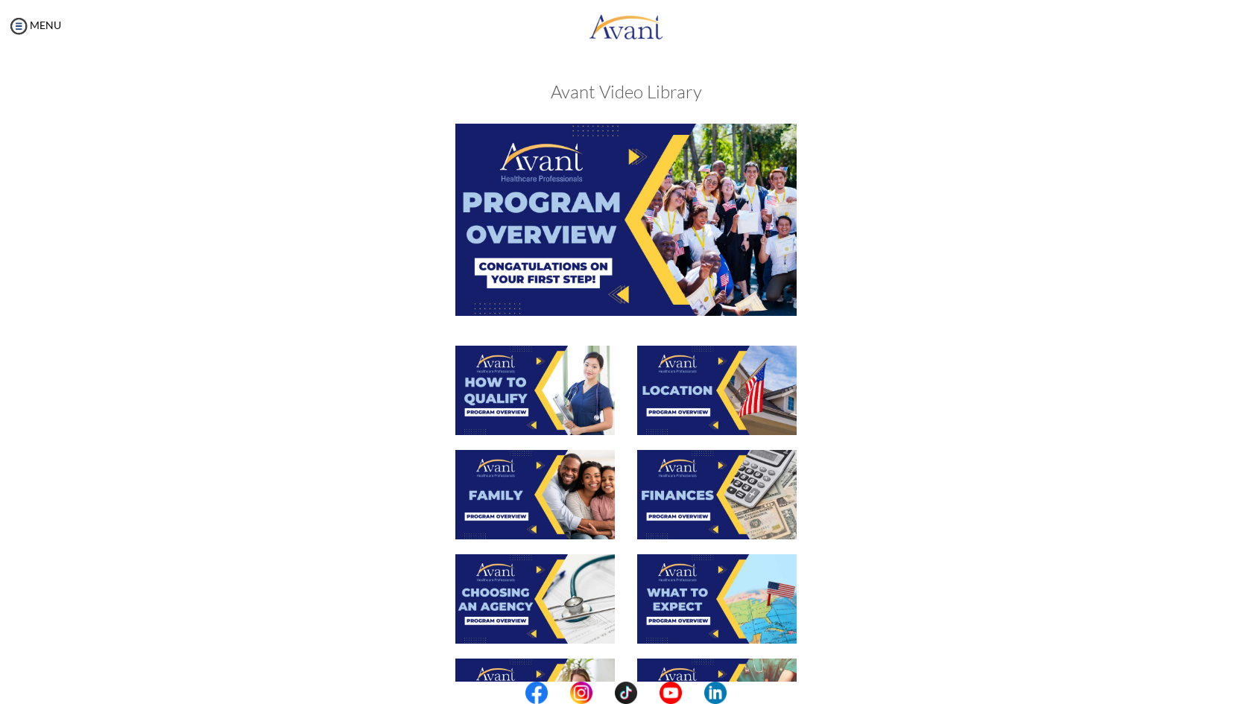
scroll to position [215, 0]
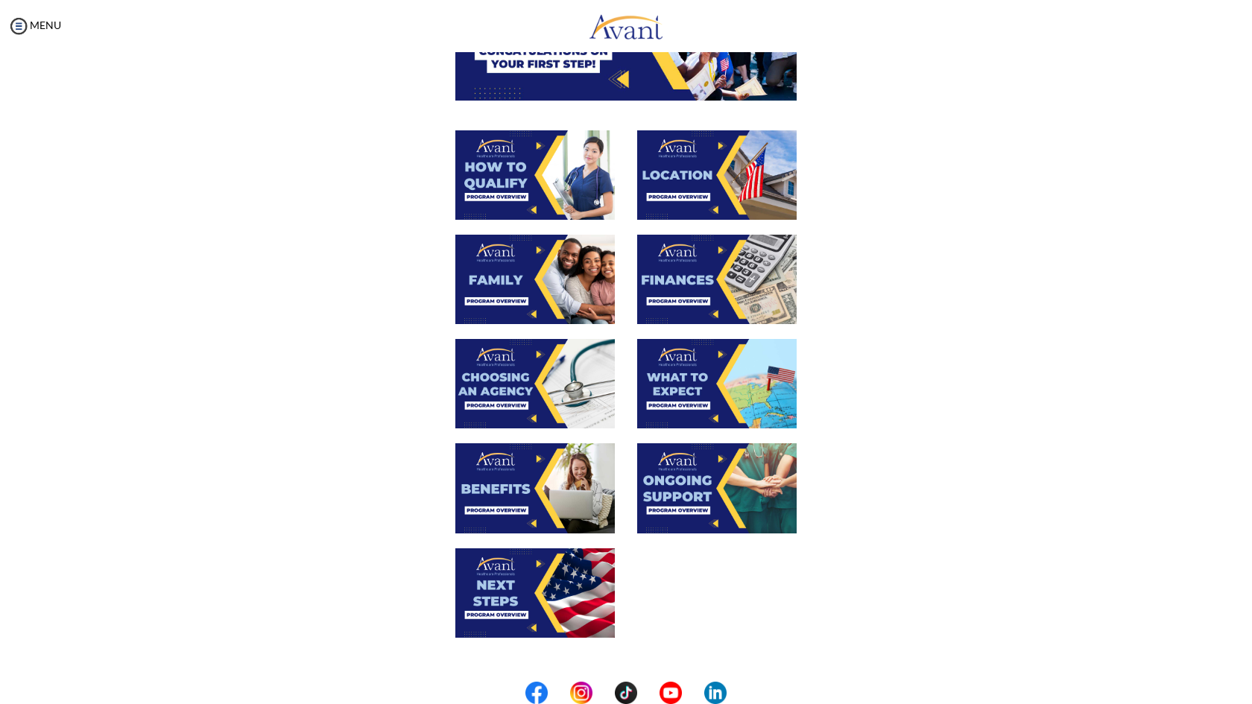
click at [545, 281] on img at bounding box center [534, 279] width 159 height 89
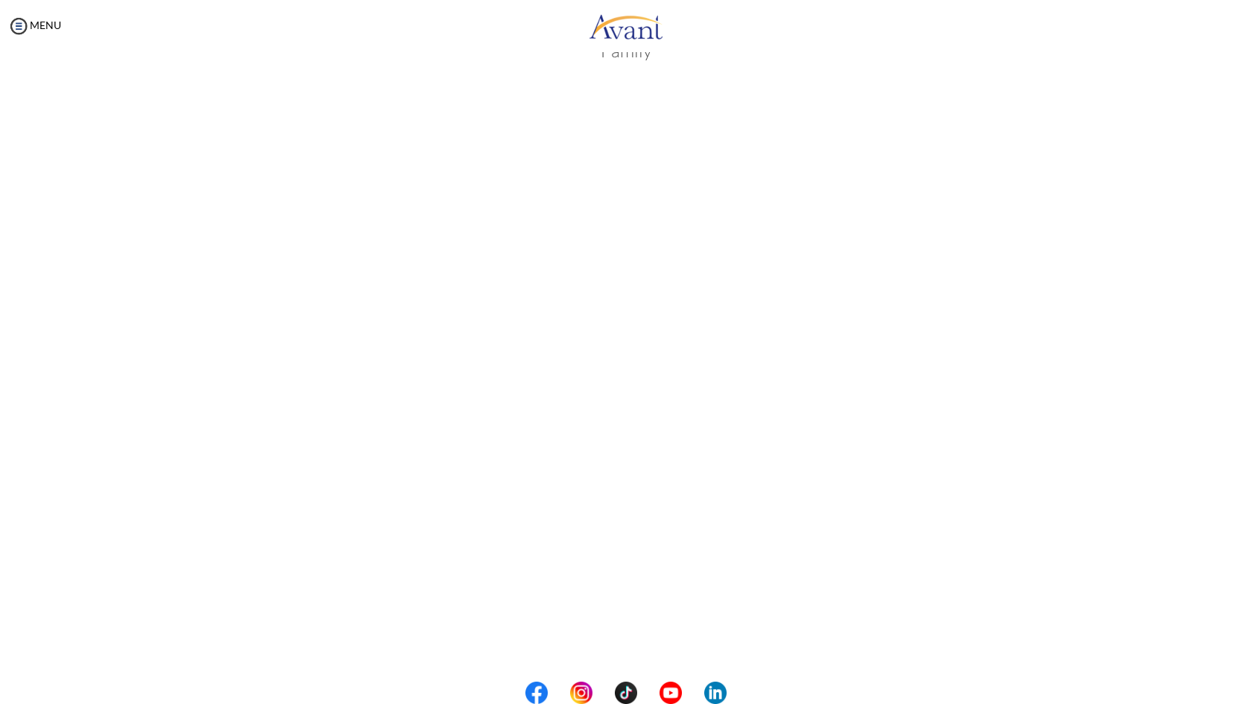
scroll to position [188, 0]
click at [641, 642] on body "Maintenance break. Please come back in 2 hours. MENU My Status What is the next…" at bounding box center [626, 352] width 1252 height 704
click at [620, 642] on button "Back to Avant Video Library" at bounding box center [626, 642] width 147 height 24
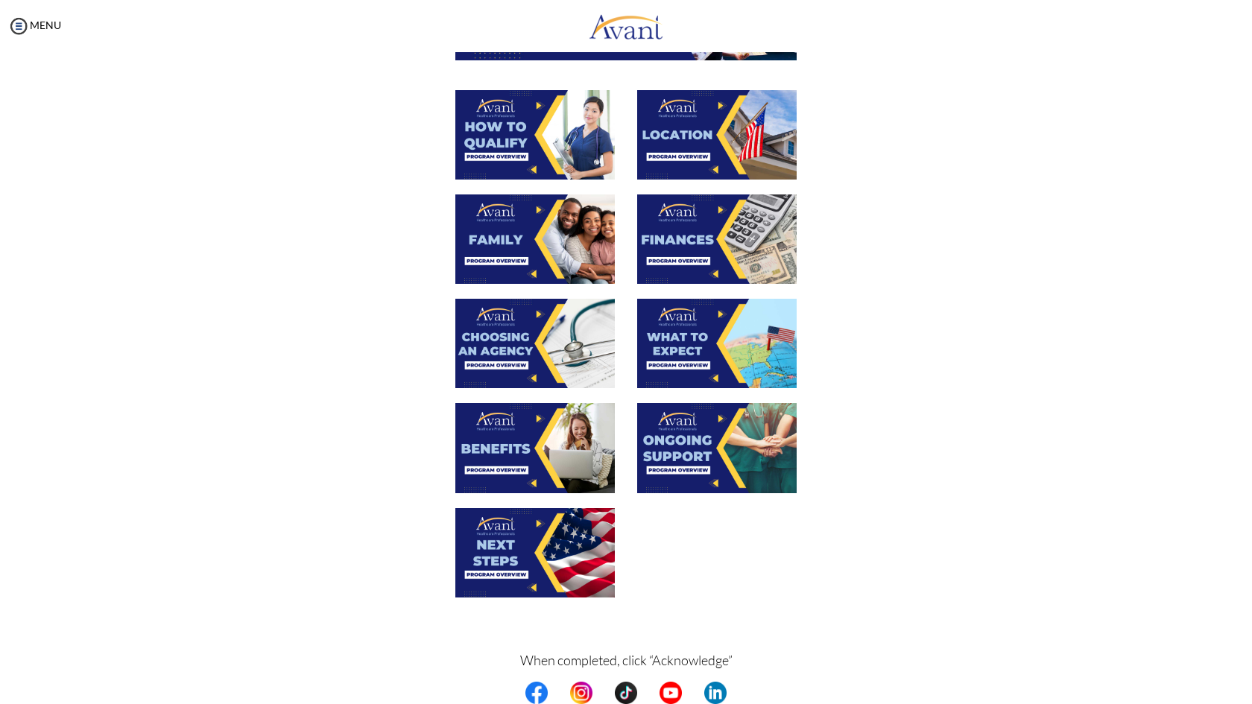
scroll to position [259, 0]
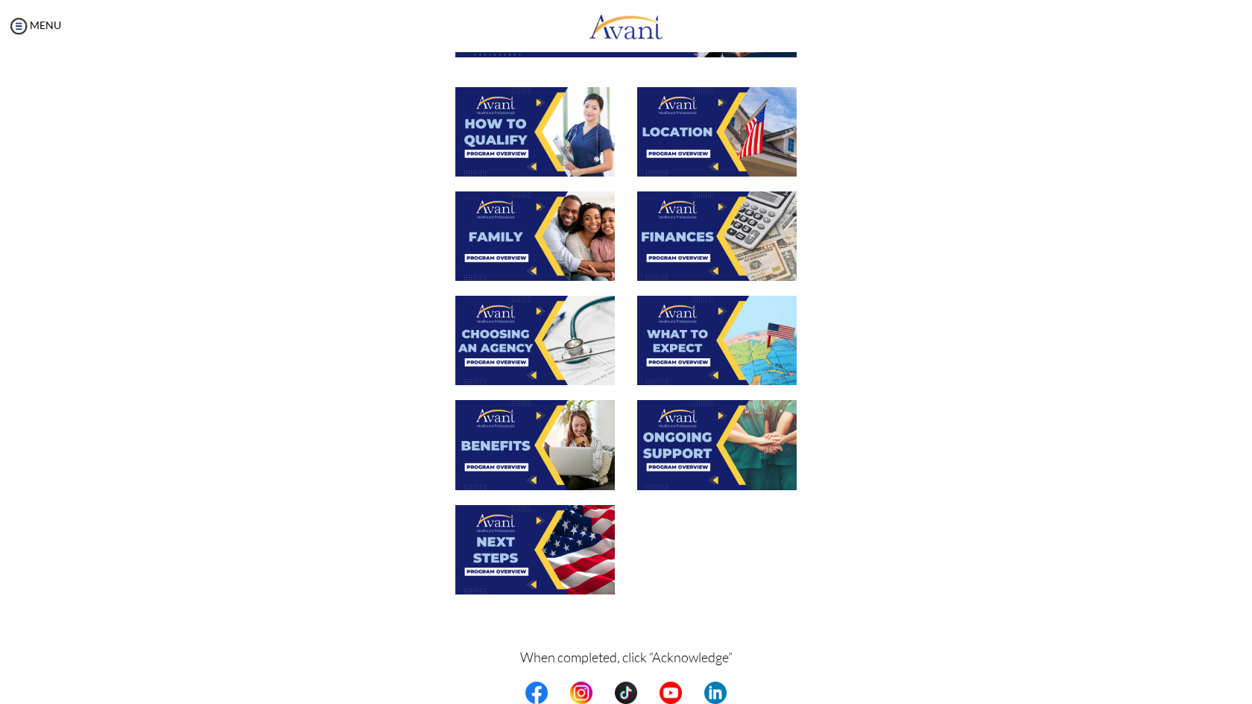
click at [665, 242] on img at bounding box center [716, 236] width 159 height 89
